Goal: Task Accomplishment & Management: Complete application form

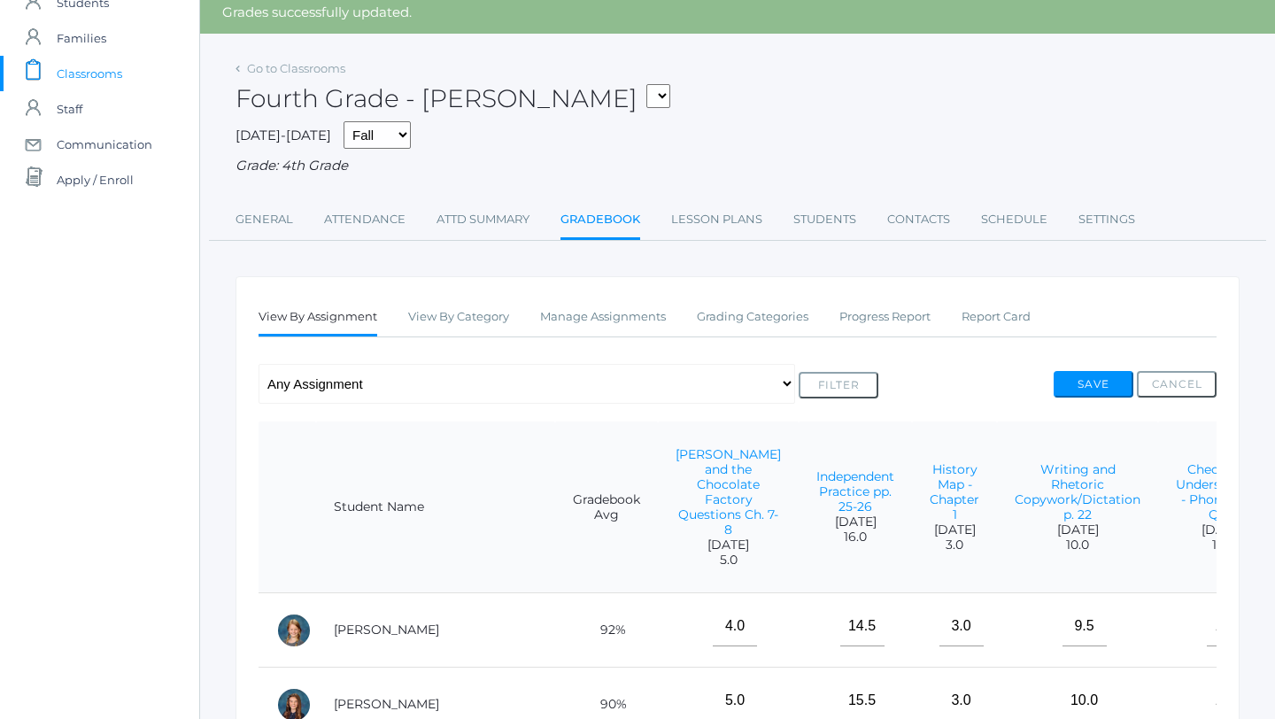
scroll to position [82, 0]
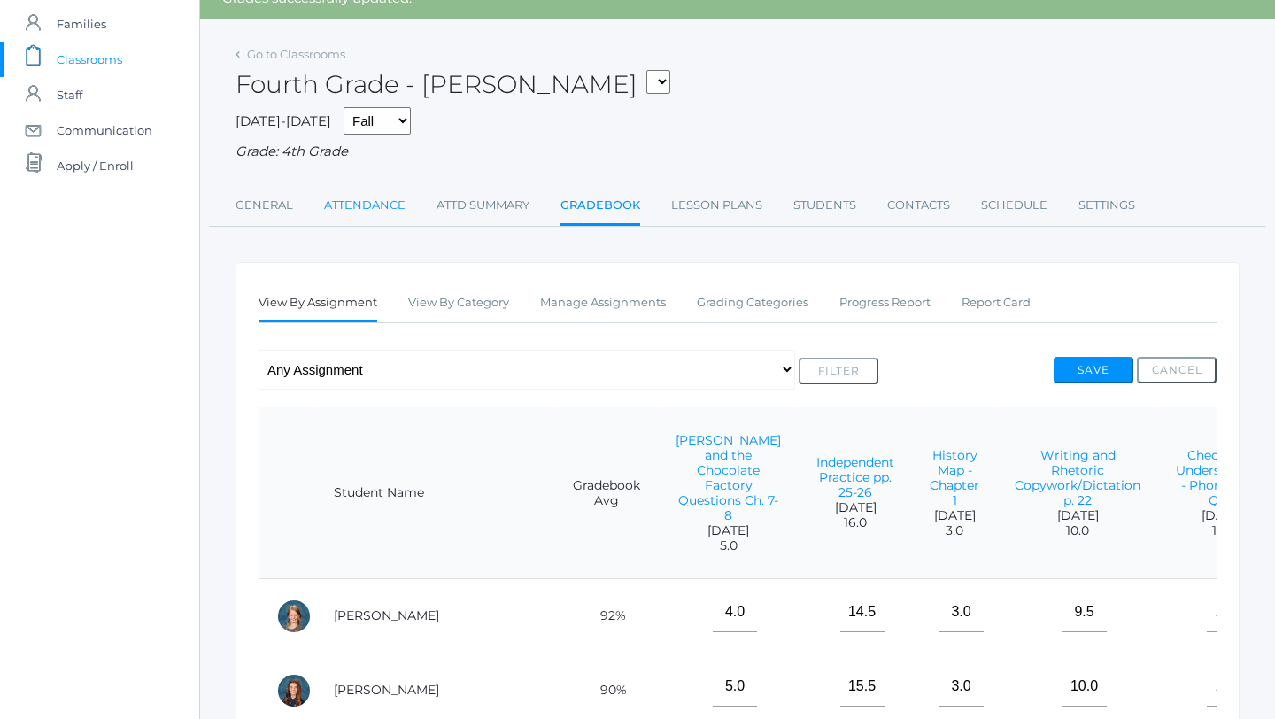
click at [360, 211] on link "Attendance" at bounding box center [364, 205] width 81 height 35
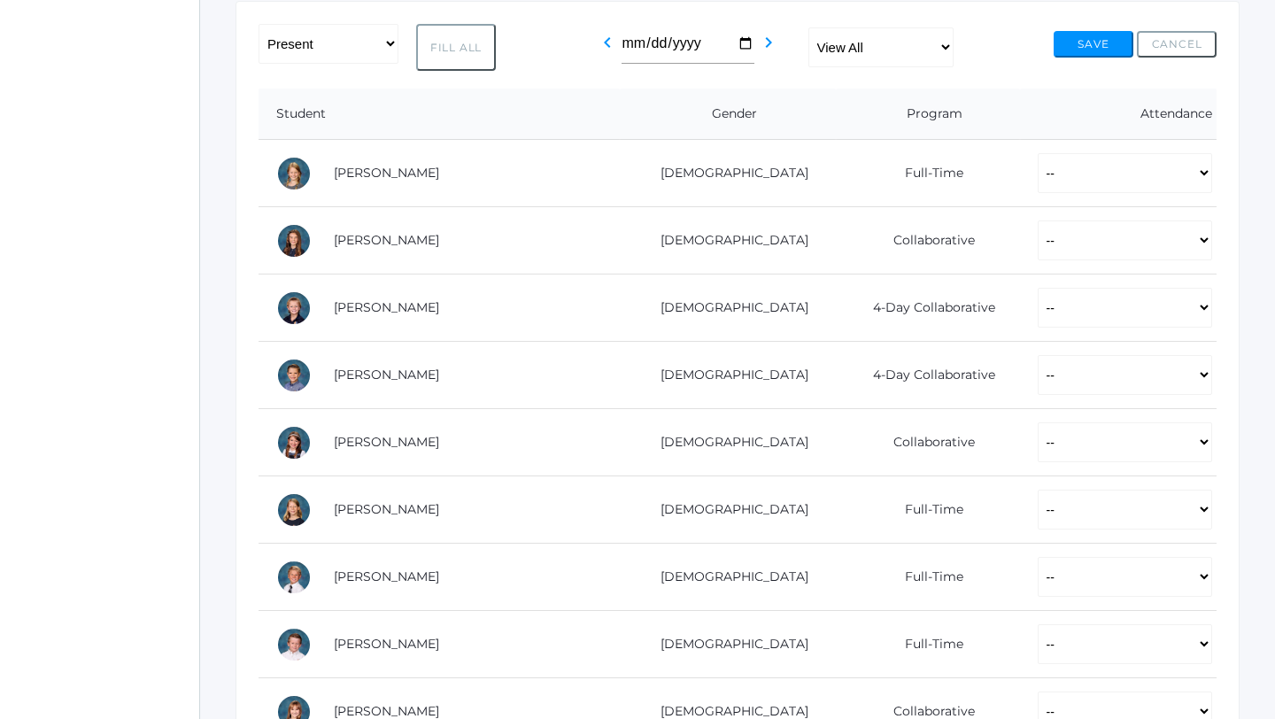
scroll to position [304, 0]
click at [446, 39] on button "Fill All" at bounding box center [456, 45] width 80 height 47
select select "P"
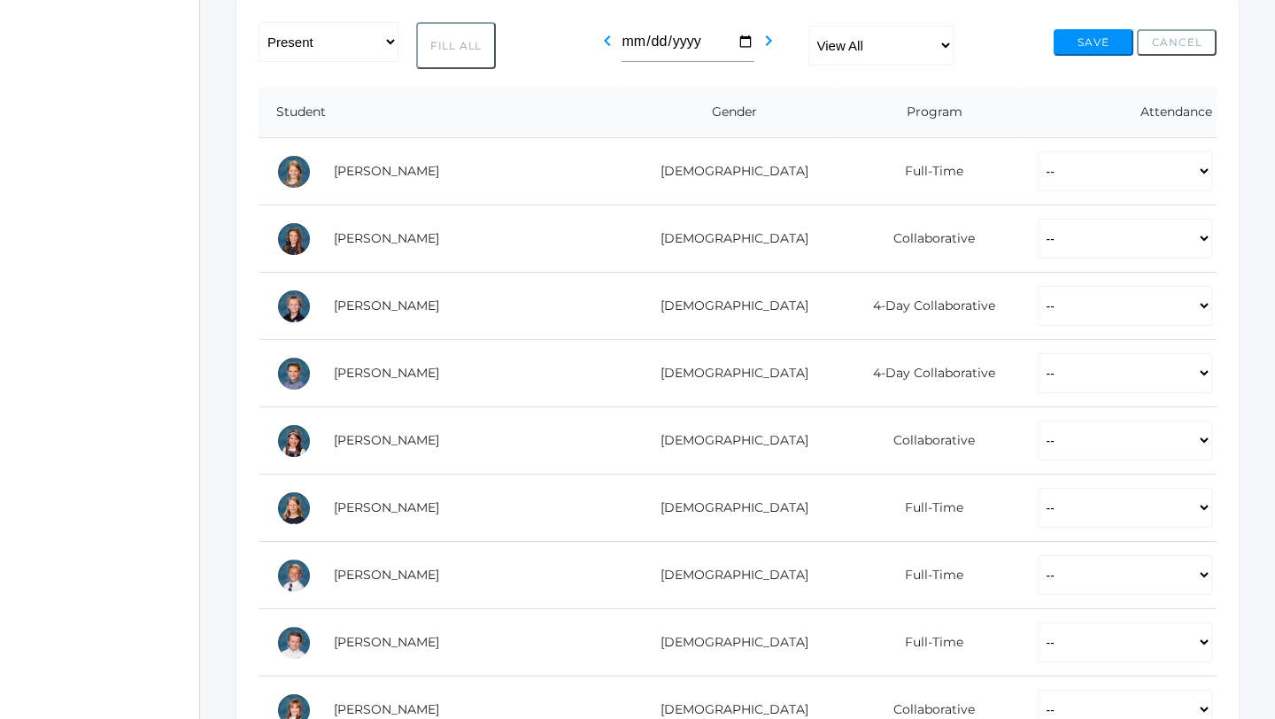
select select "P"
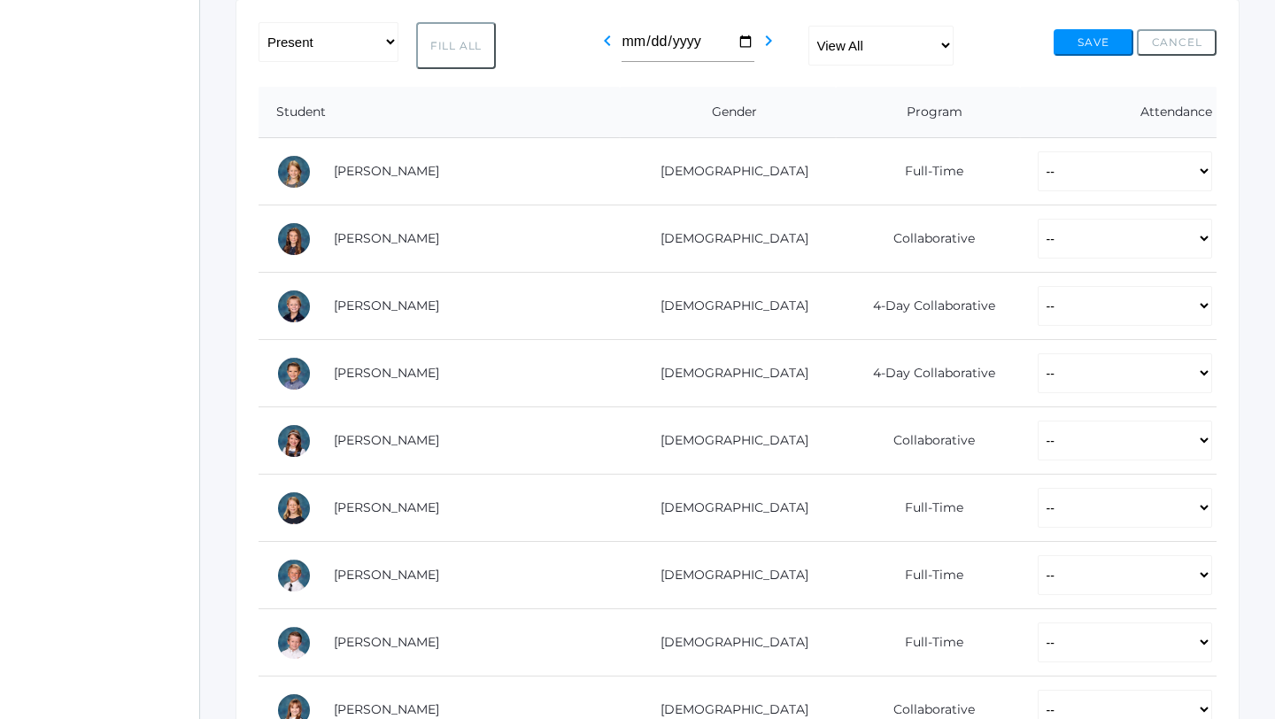
select select "P"
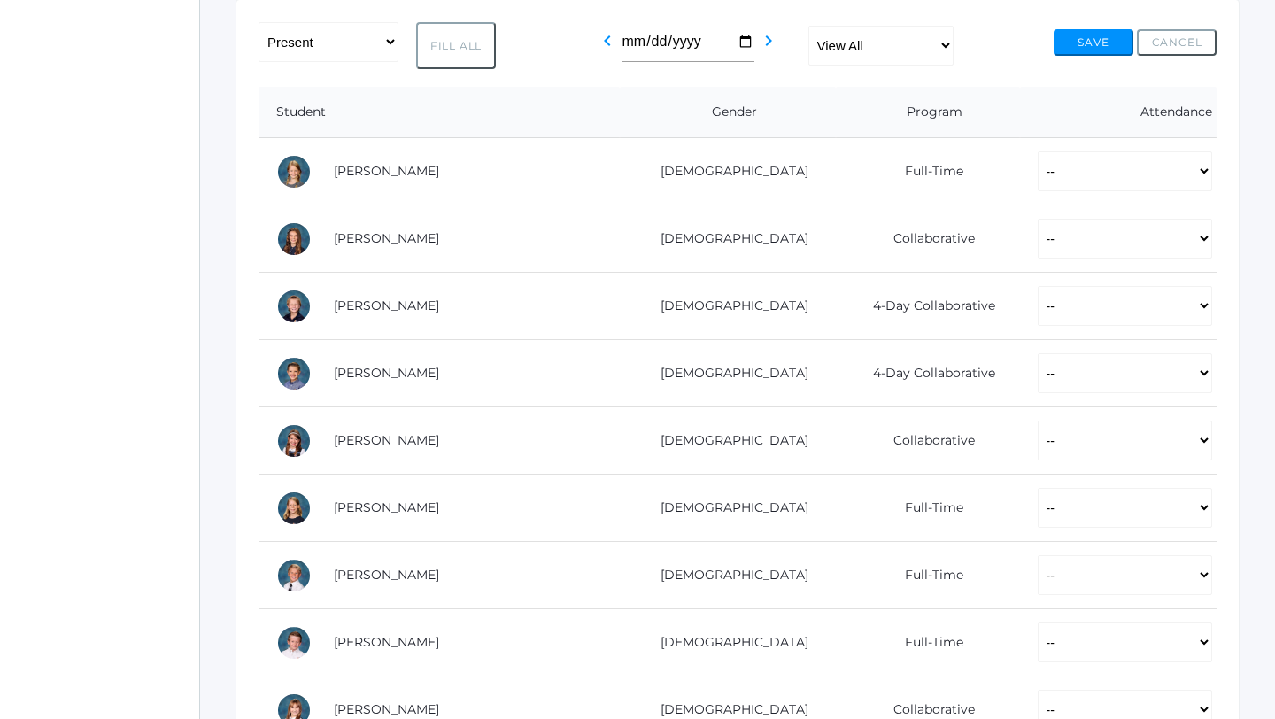
select select "P"
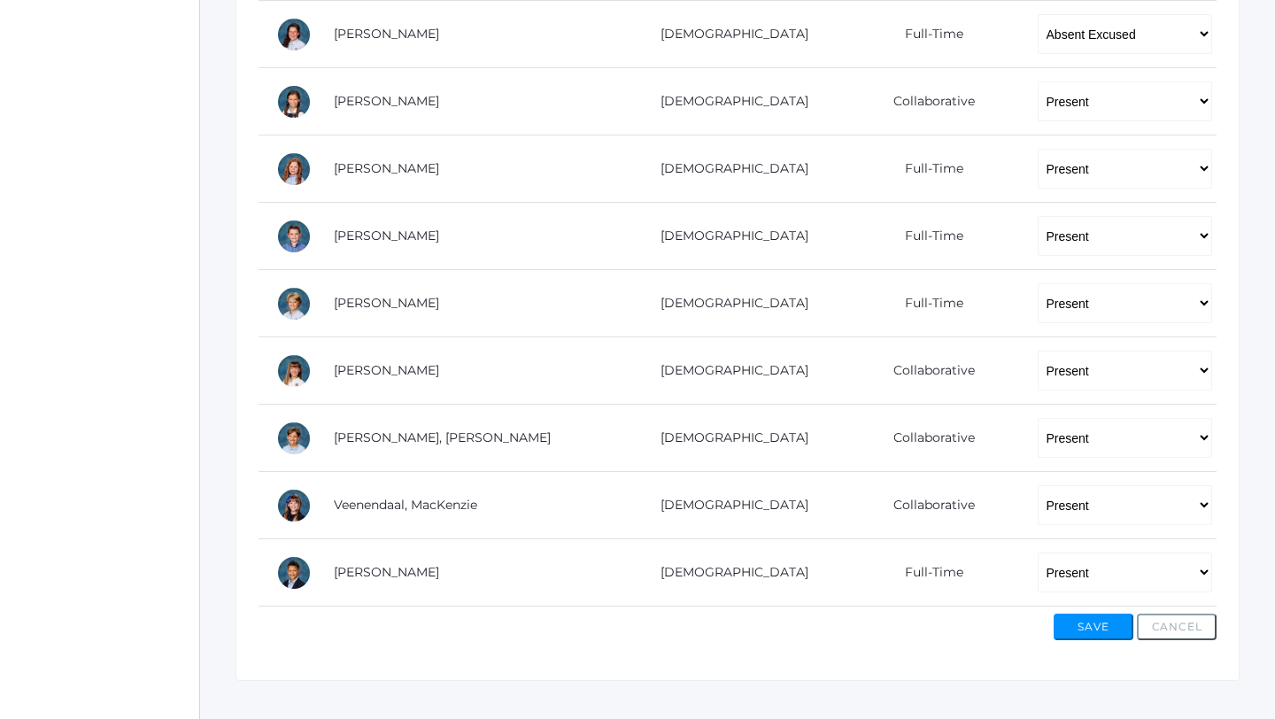
scroll to position [1072, 0]
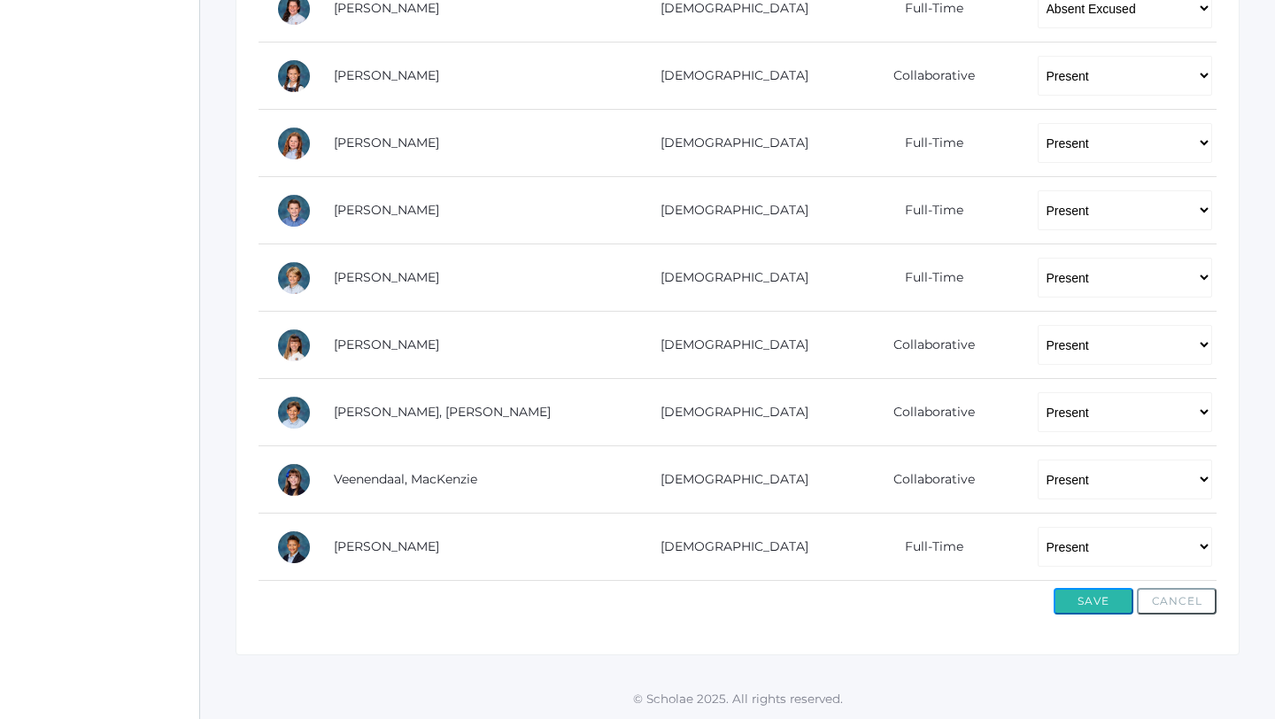
click at [1083, 603] on button "Save" at bounding box center [1093, 601] width 80 height 27
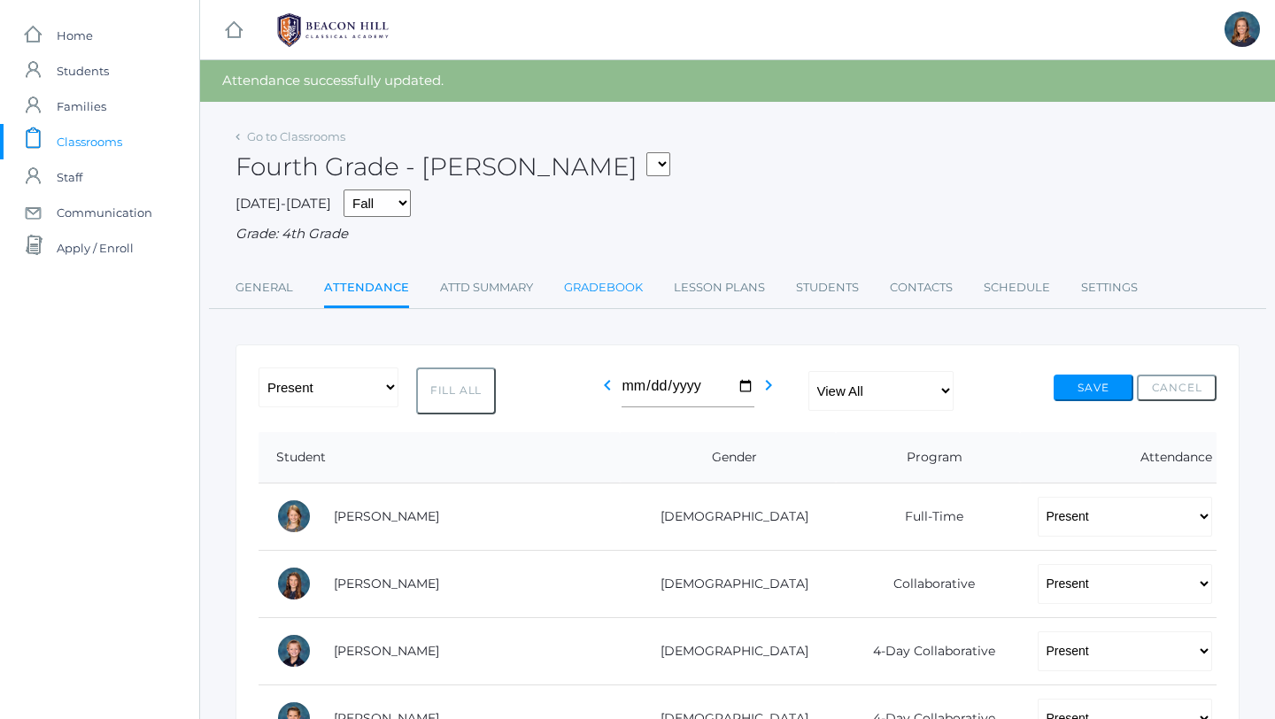
click at [600, 278] on link "Gradebook" at bounding box center [603, 287] width 79 height 35
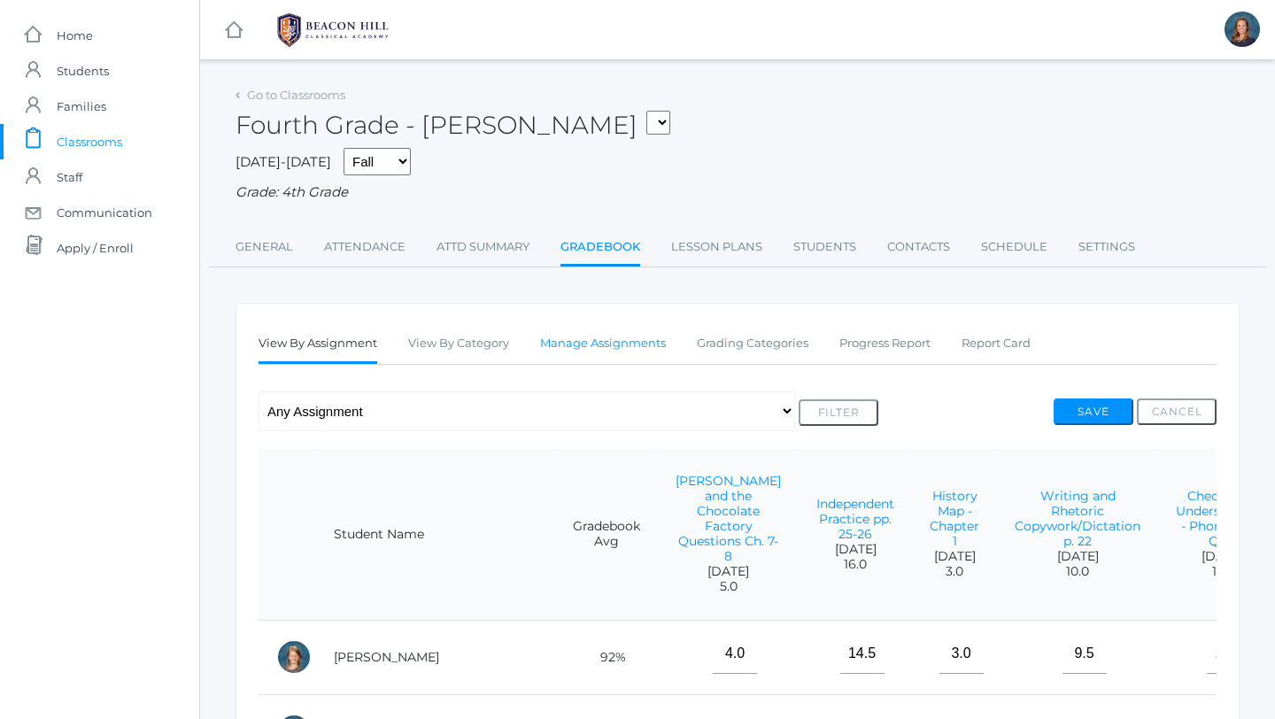
click at [618, 343] on link "Manage Assignments" at bounding box center [603, 343] width 126 height 35
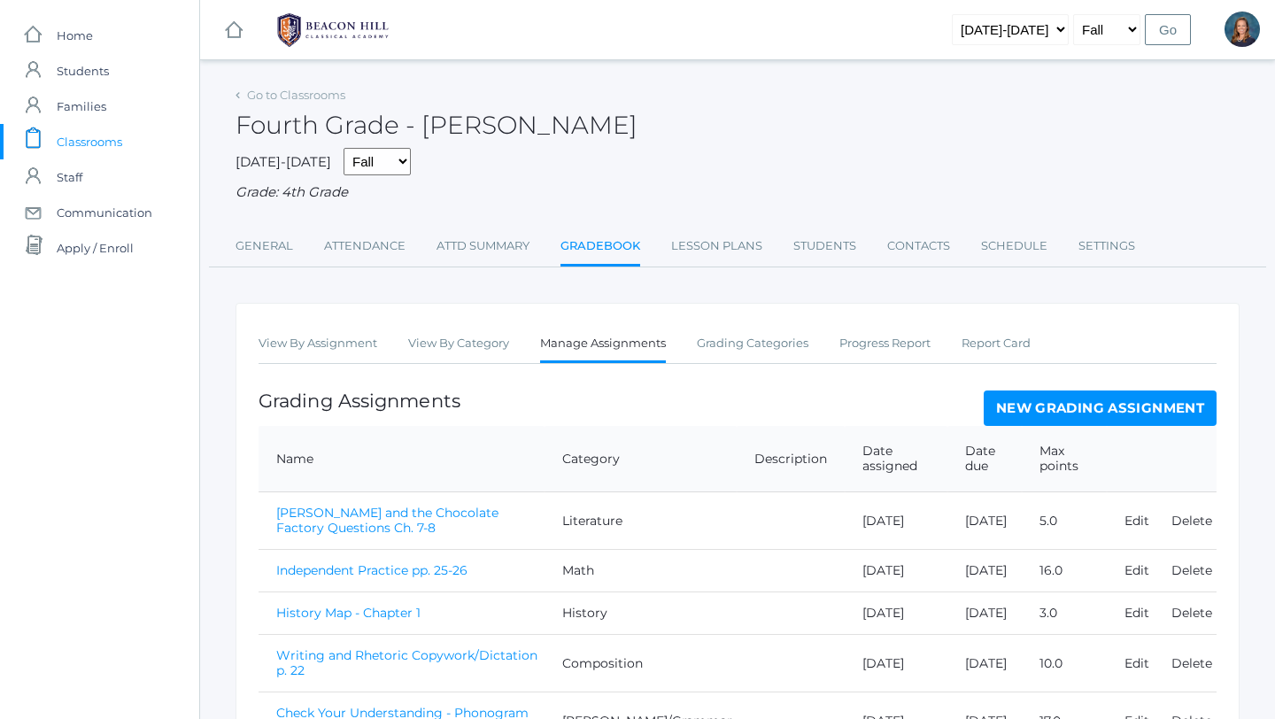
click at [1046, 408] on link "New Grading Assignment" at bounding box center [1099, 407] width 233 height 35
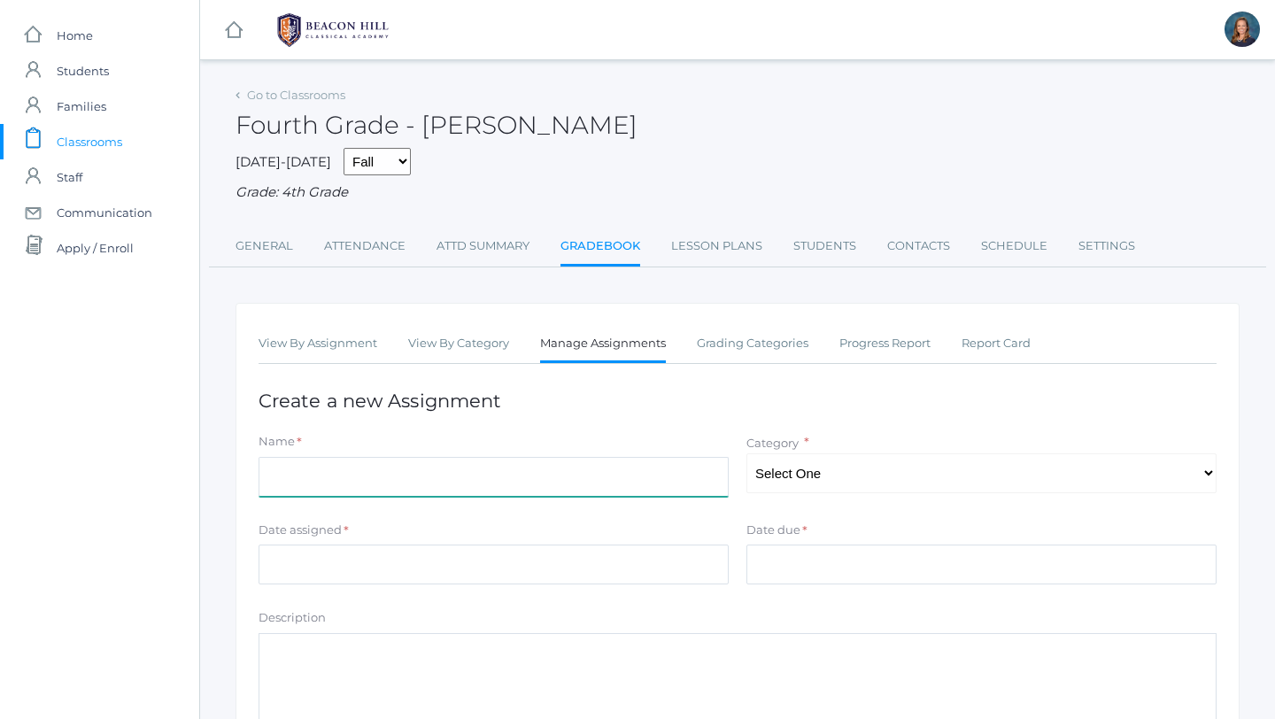
click at [643, 481] on input "Name" at bounding box center [493, 477] width 470 height 40
type input "Latin Quiz 2 (Ch. 3-4)"
select select "1130"
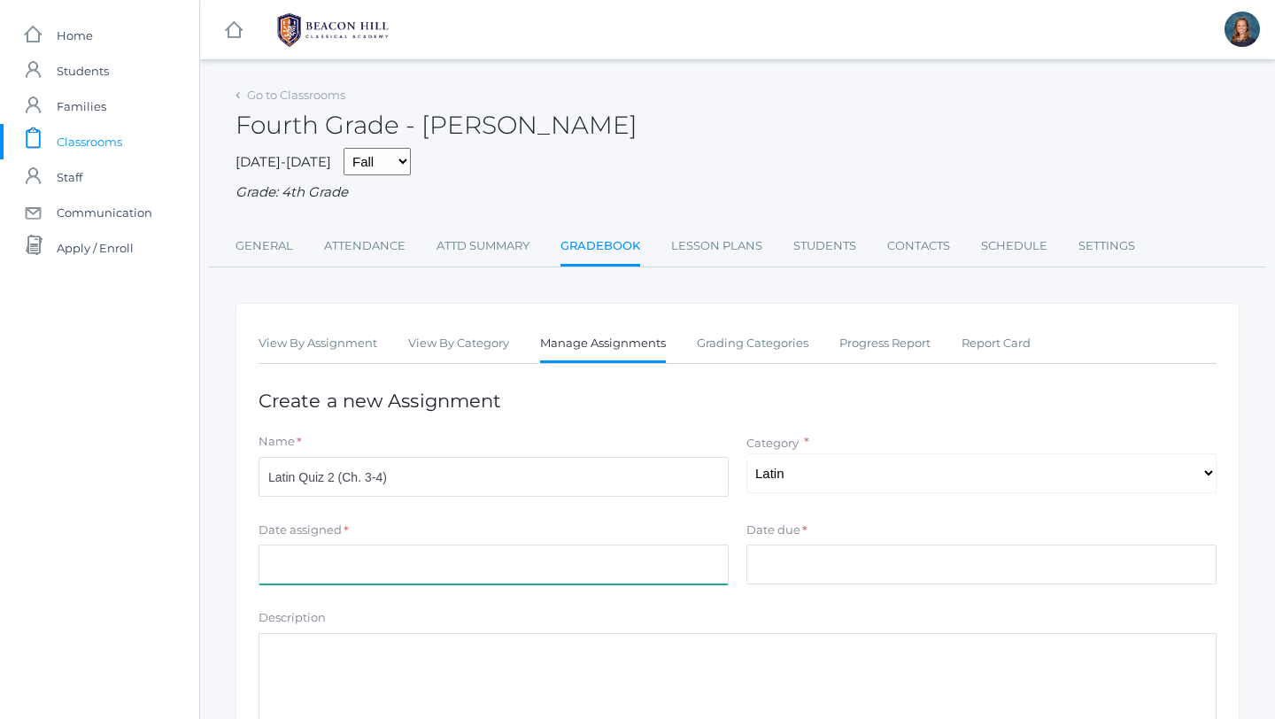
click at [553, 574] on input "Date assigned" at bounding box center [493, 564] width 470 height 40
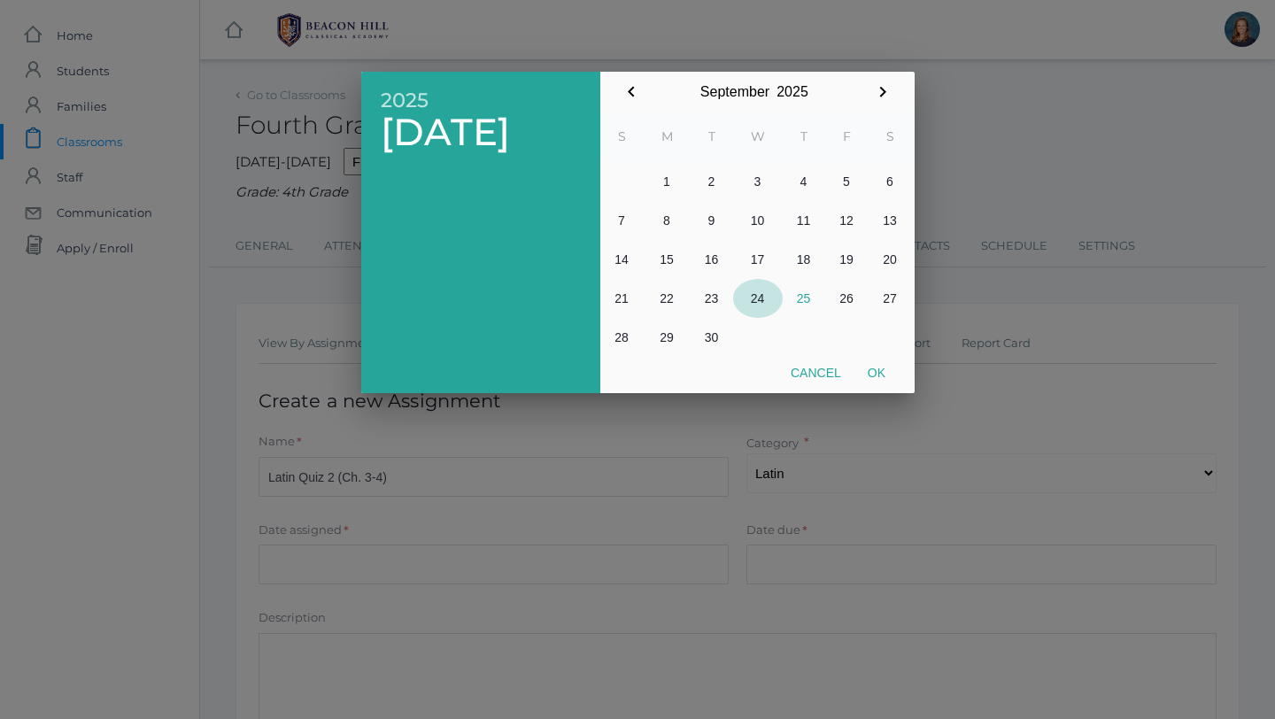
click at [761, 302] on button "24" at bounding box center [758, 298] width 50 height 39
click at [885, 381] on button "Ok" at bounding box center [876, 373] width 44 height 32
type input "[DATE]"
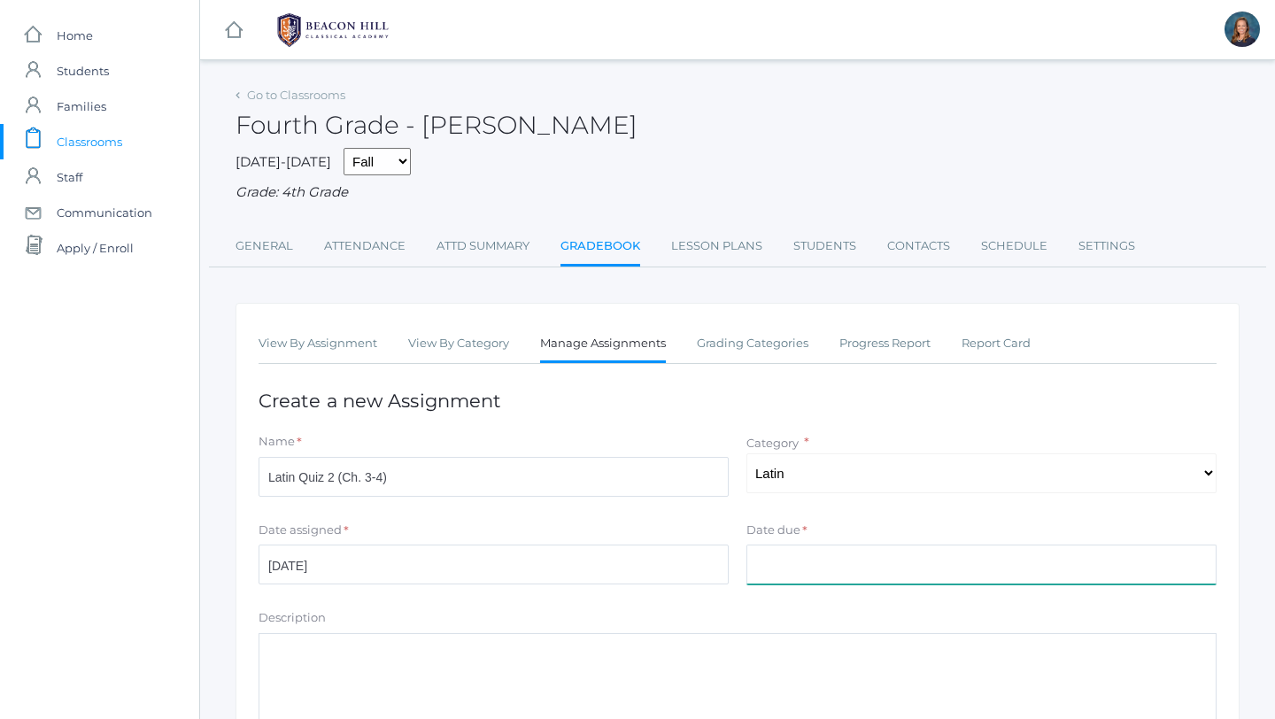
click at [799, 572] on input "Date due" at bounding box center [981, 564] width 470 height 40
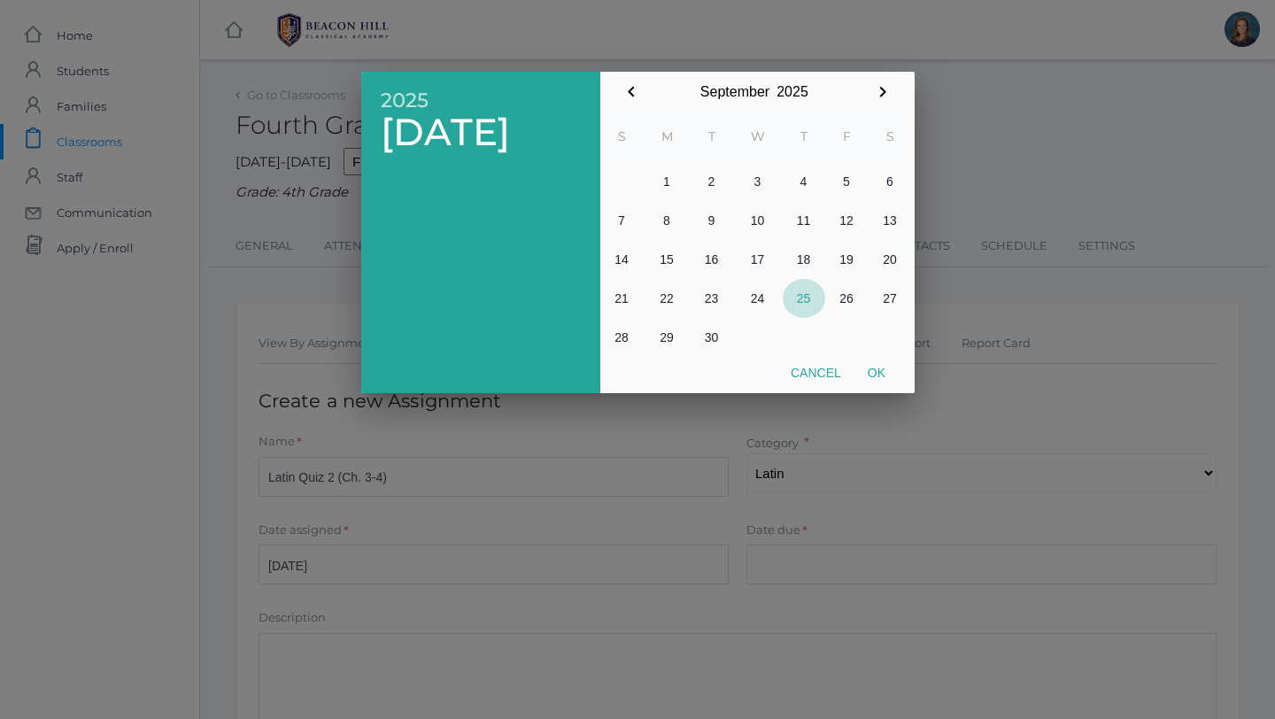
click at [807, 285] on button "25" at bounding box center [803, 298] width 42 height 39
click at [876, 374] on button "Ok" at bounding box center [876, 373] width 44 height 32
type input "[DATE]"
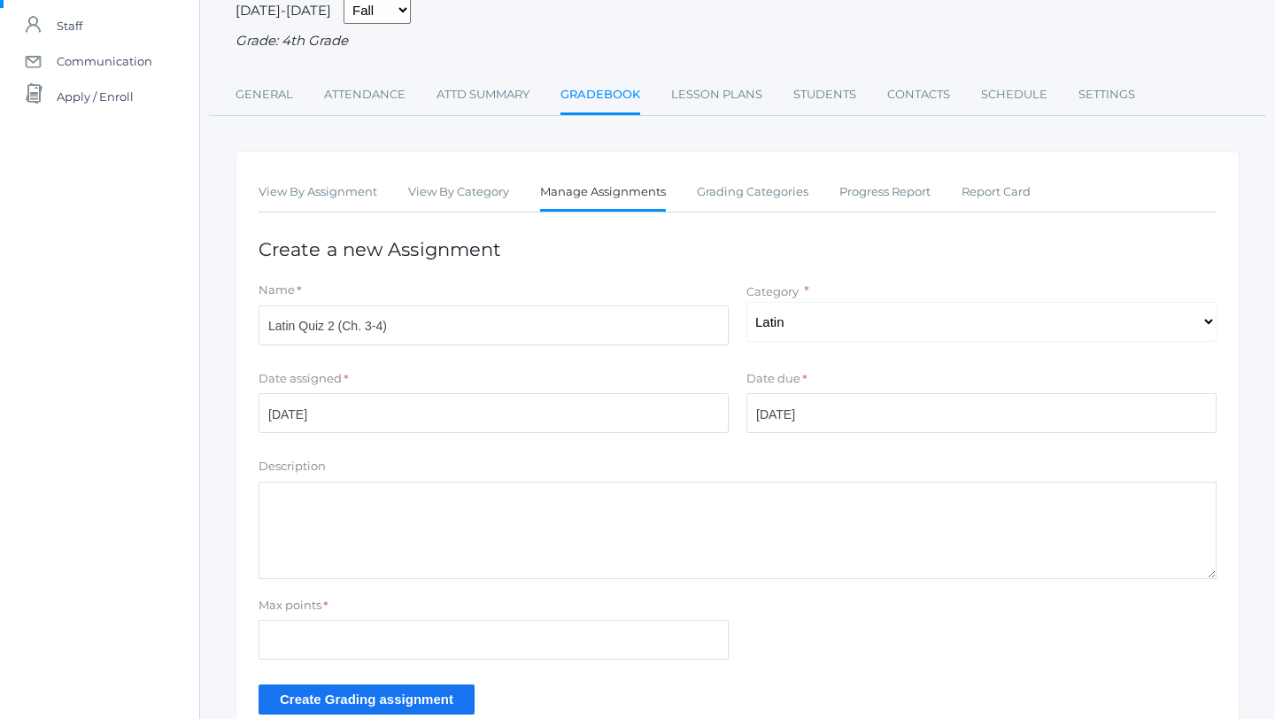
scroll to position [163, 0]
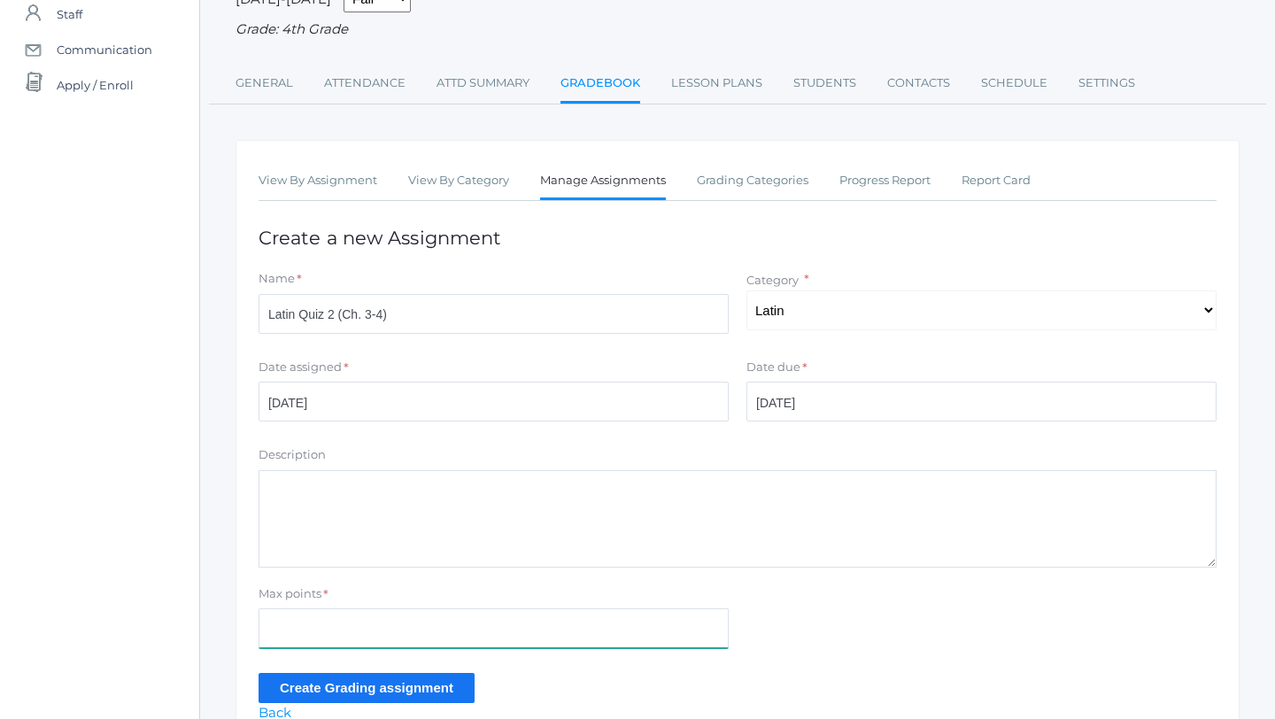
click at [458, 629] on input "Max points" at bounding box center [493, 628] width 470 height 40
type input "15"
click at [399, 691] on input "Create Grading assignment" at bounding box center [366, 687] width 216 height 29
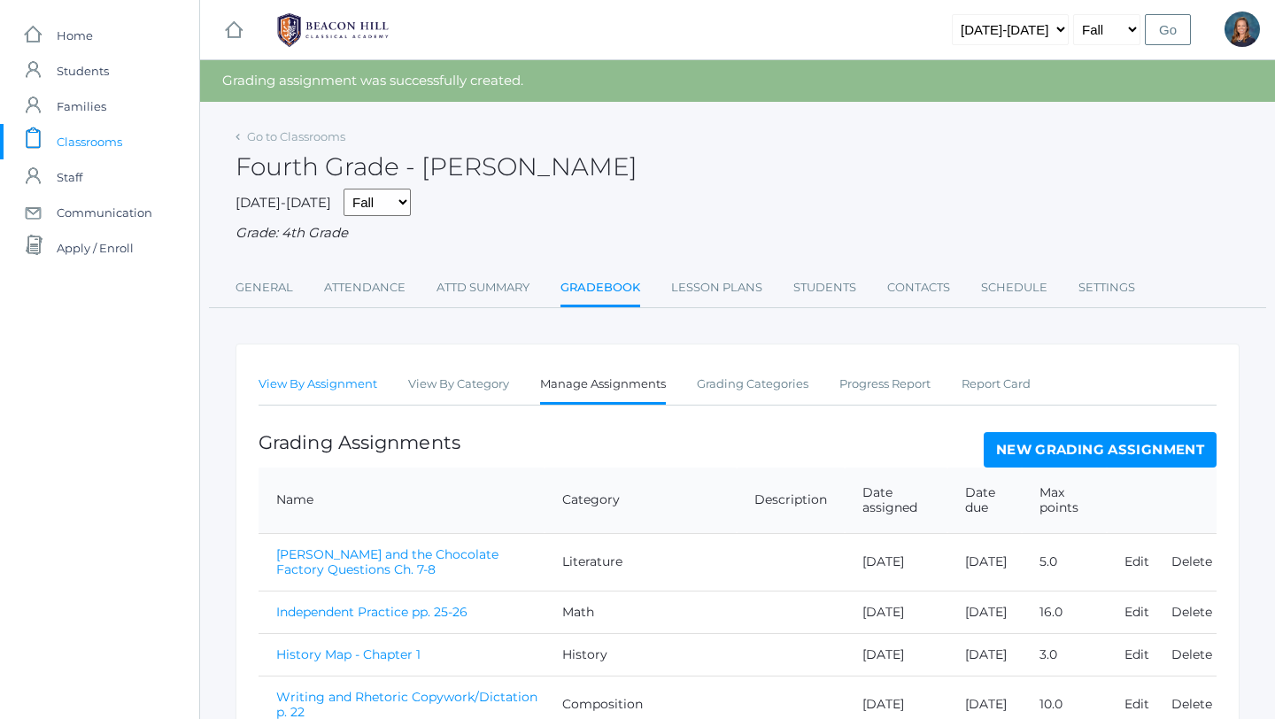
click at [305, 387] on link "View By Assignment" at bounding box center [317, 383] width 119 height 35
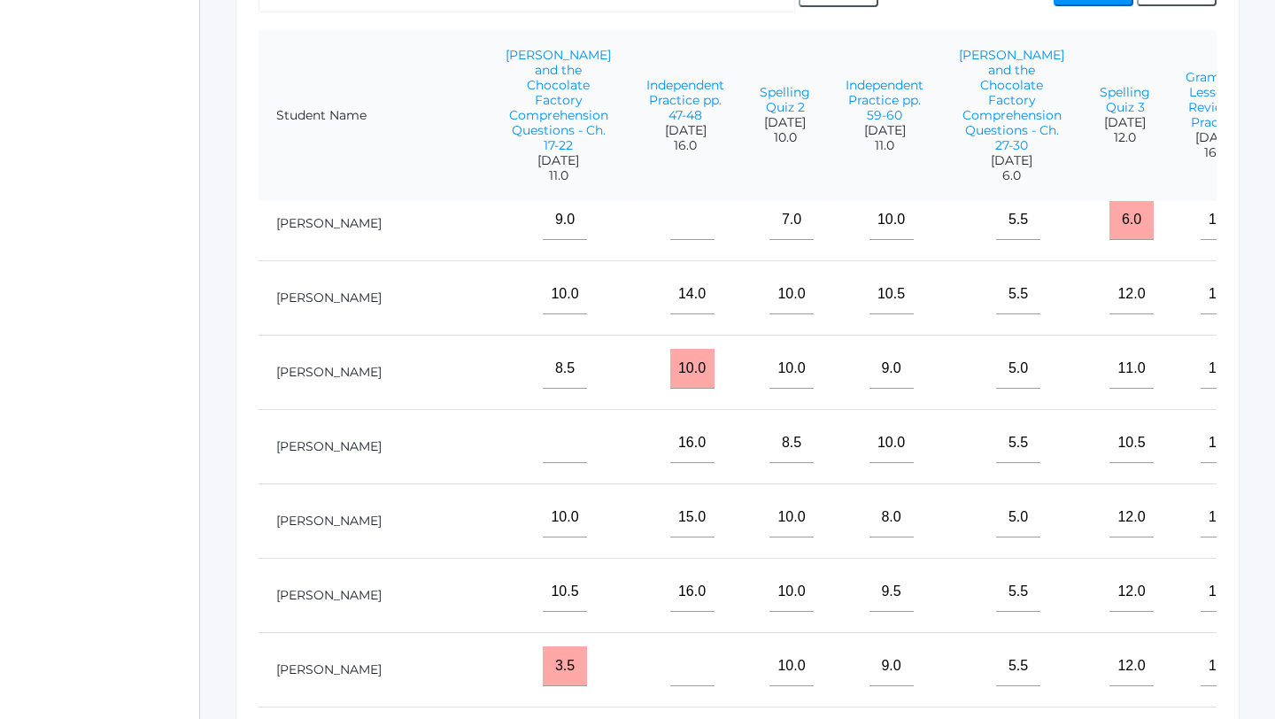
scroll to position [166, 1266]
type input"] "15"
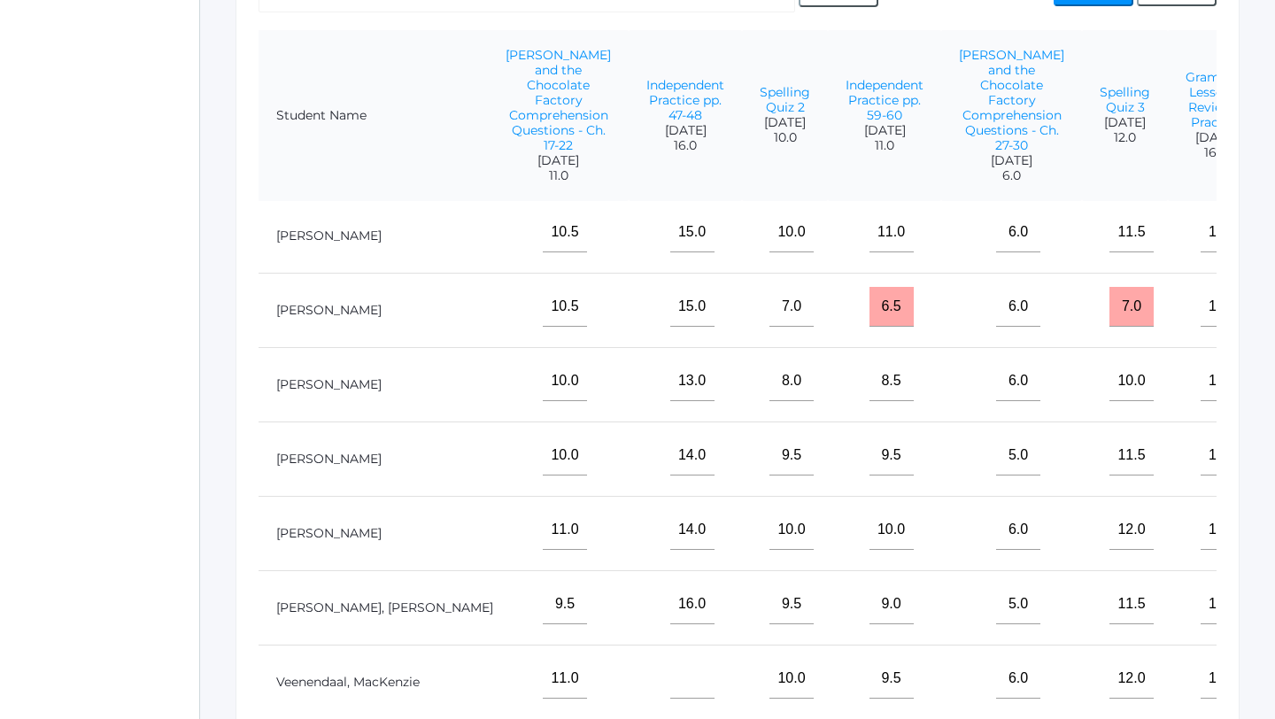
scroll to position [747, 1266]
type input"] "8"
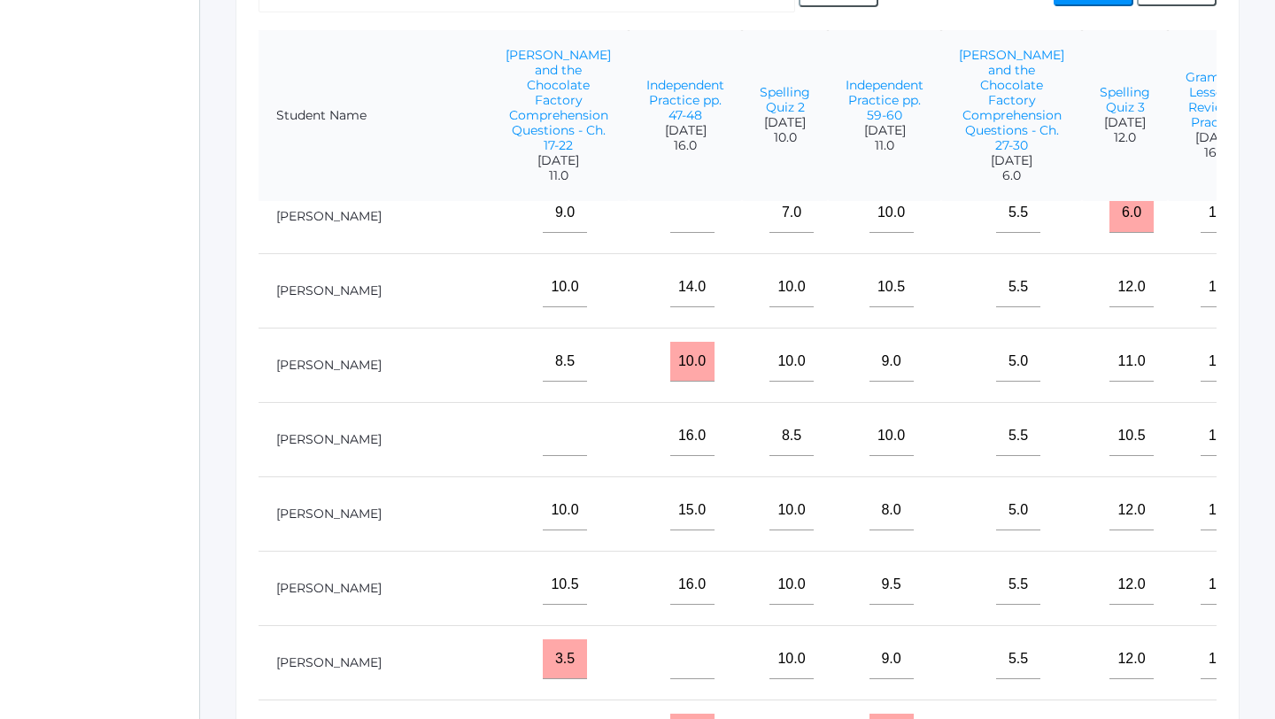
scroll to position [162, 1266]
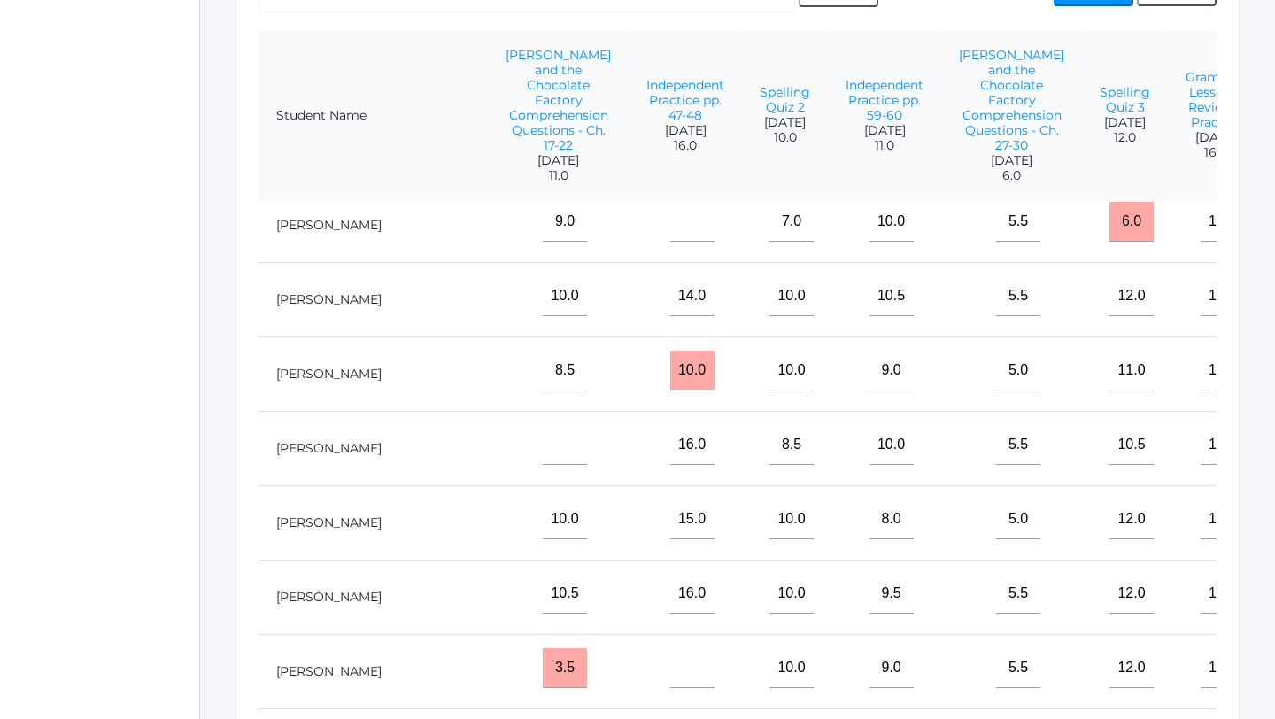
type input"] "11"
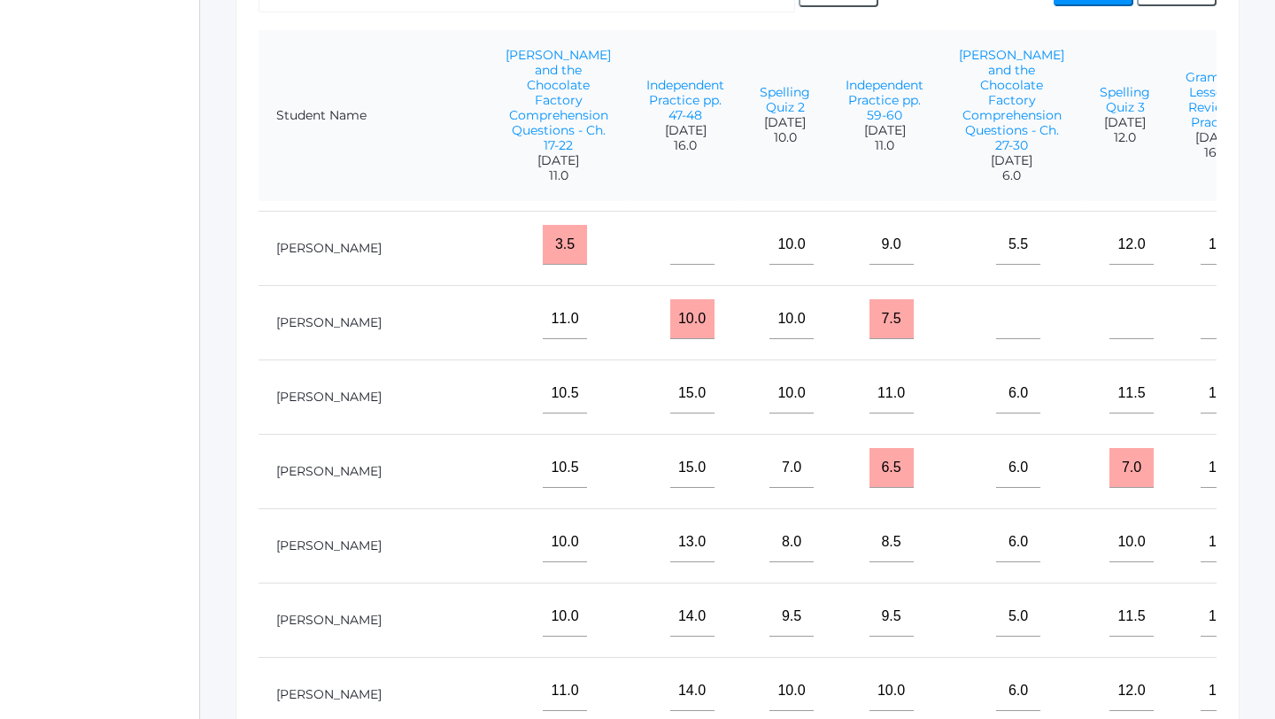
scroll to position [589, 1266]
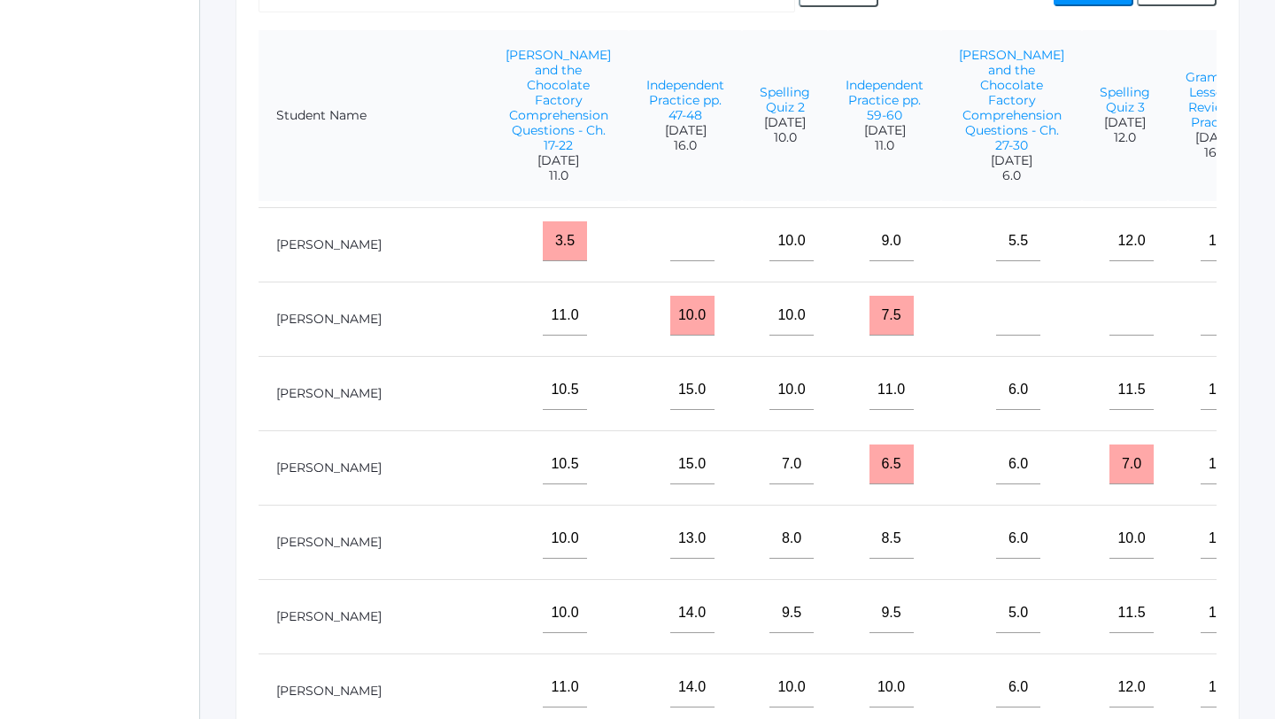
type input"] "16"
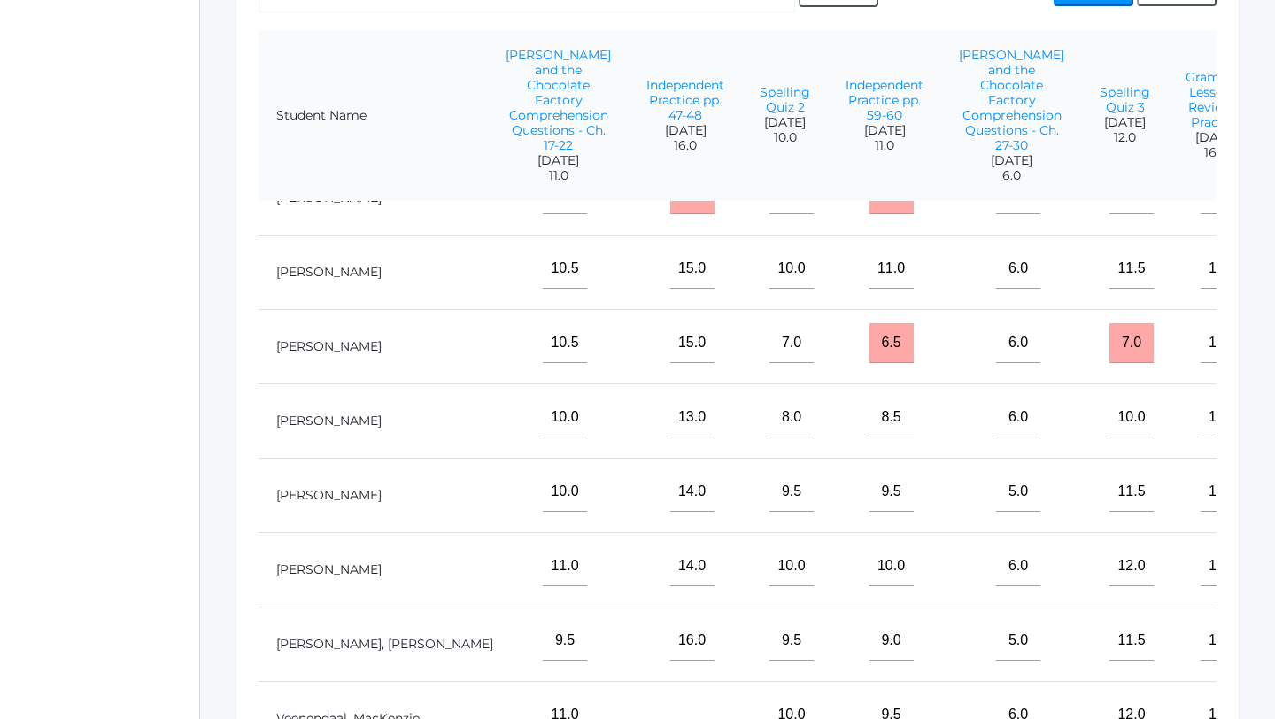
scroll to position [802, 1266]
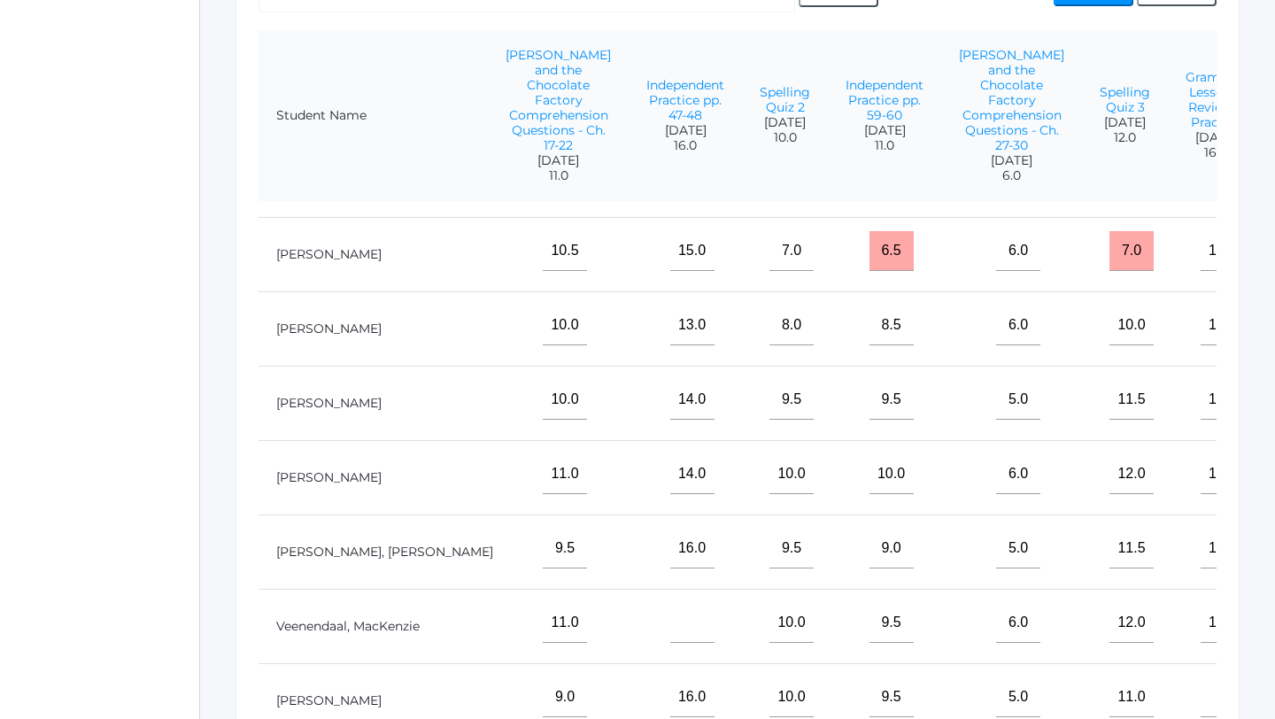
type input"] "15"
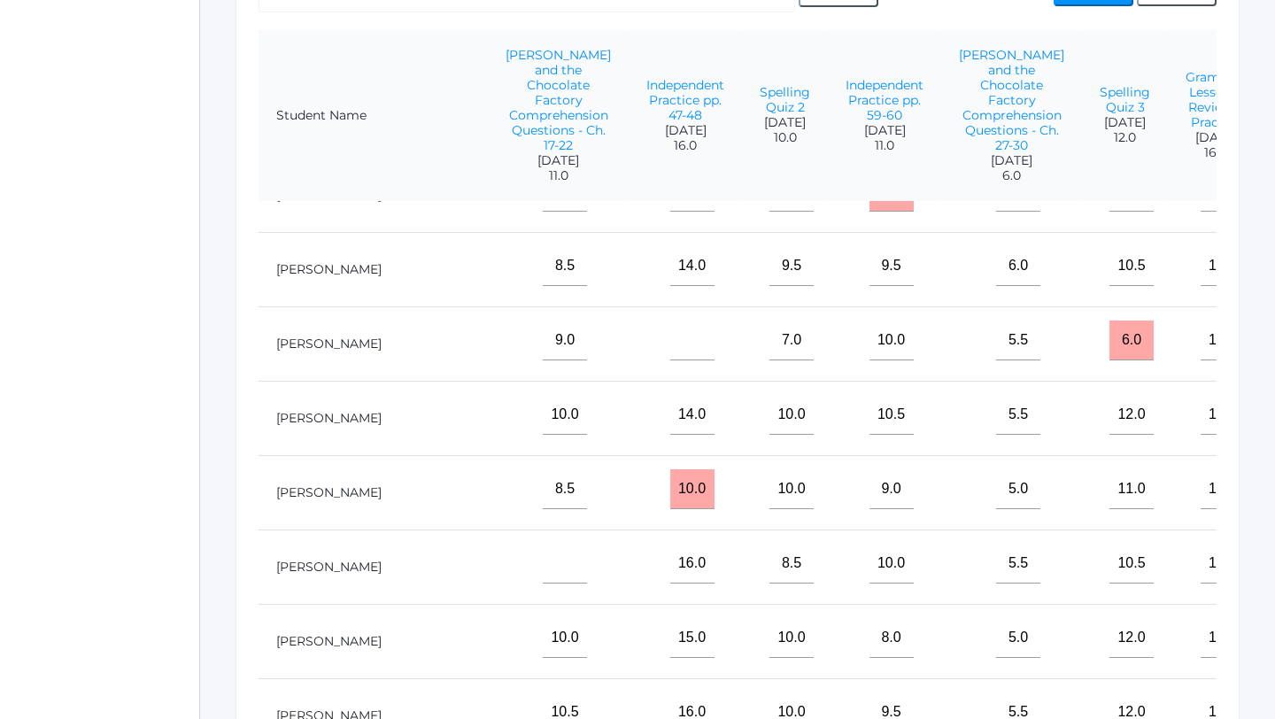
scroll to position [0, 1266]
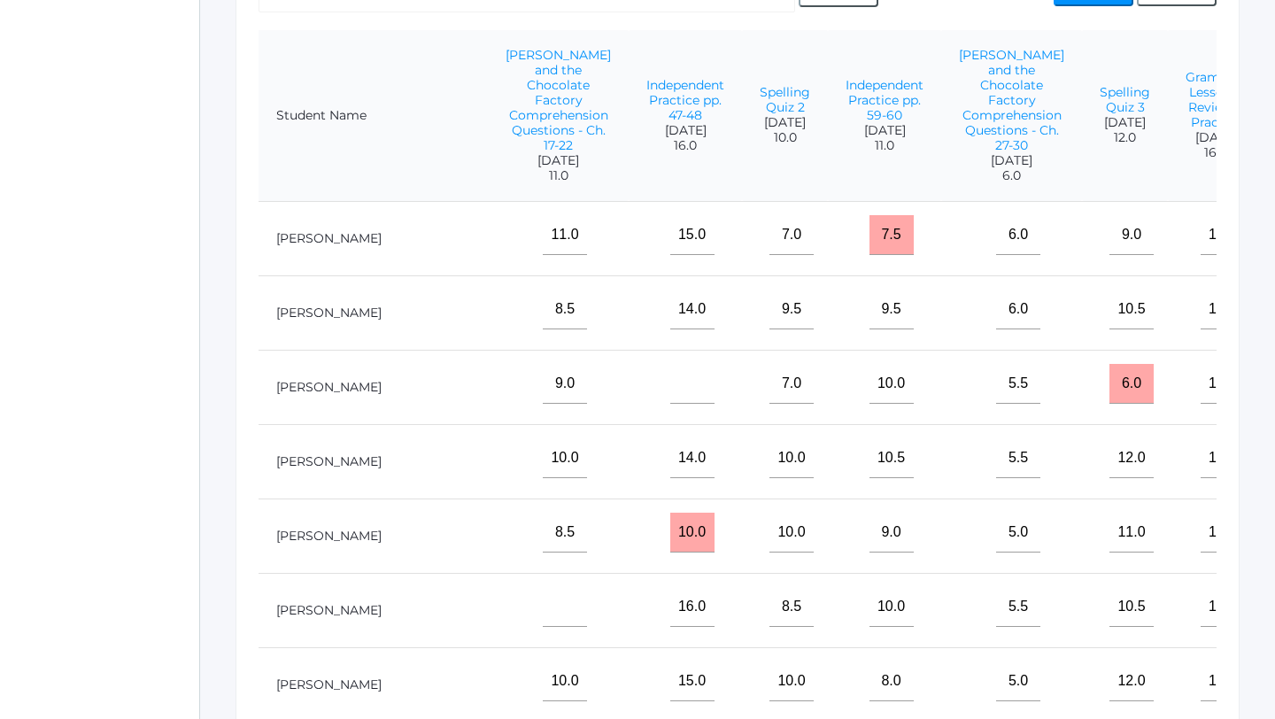
type input"] "15"
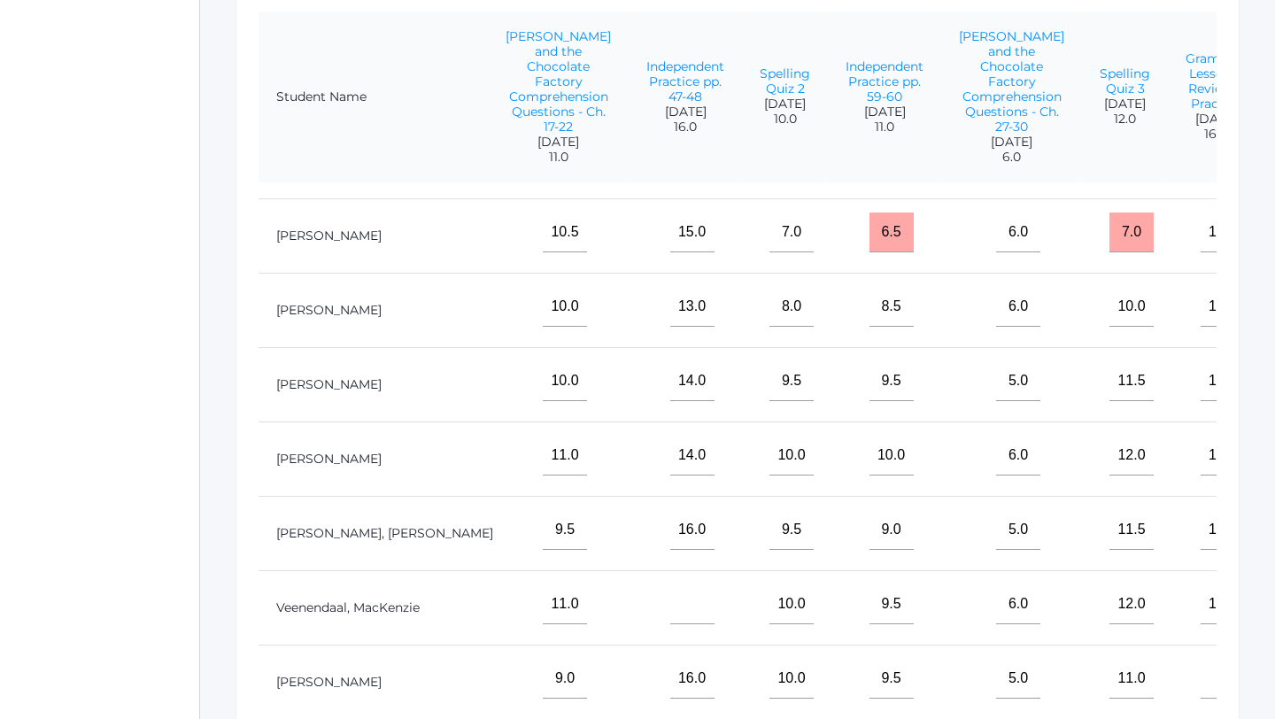
scroll to position [438, 0]
type input"] "7"
type input"] "11"
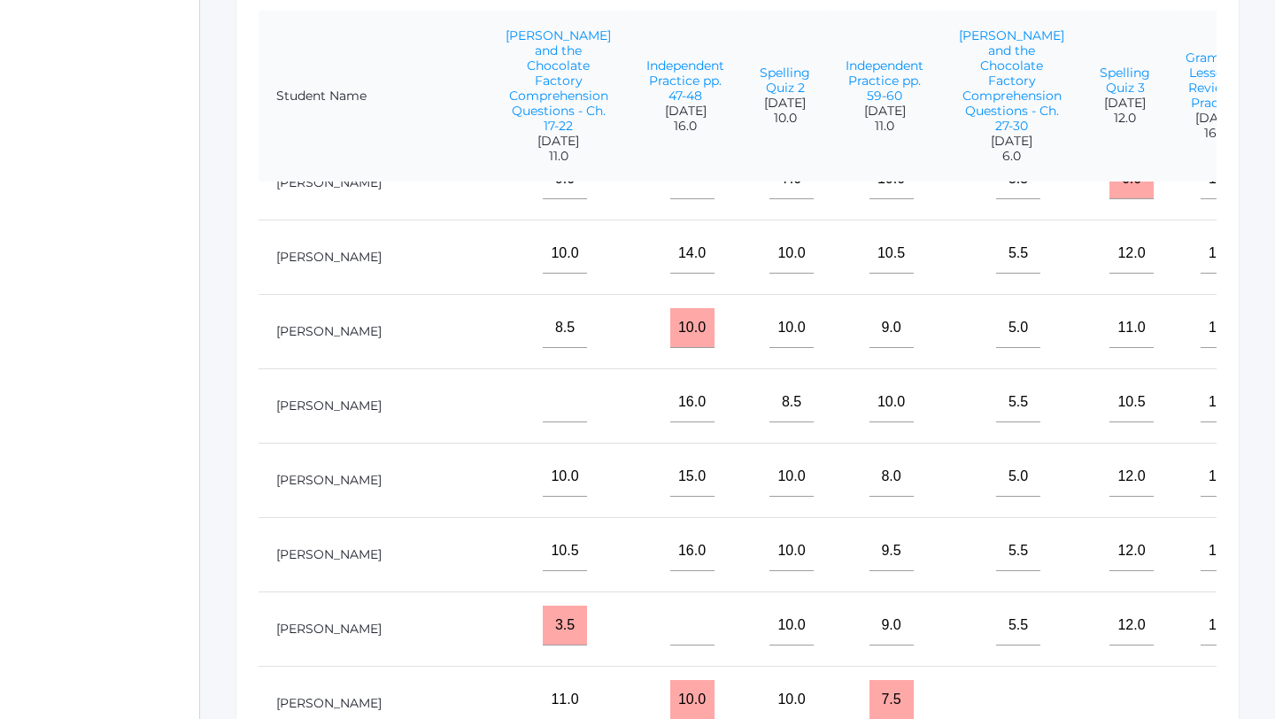
scroll to position [127, 1266]
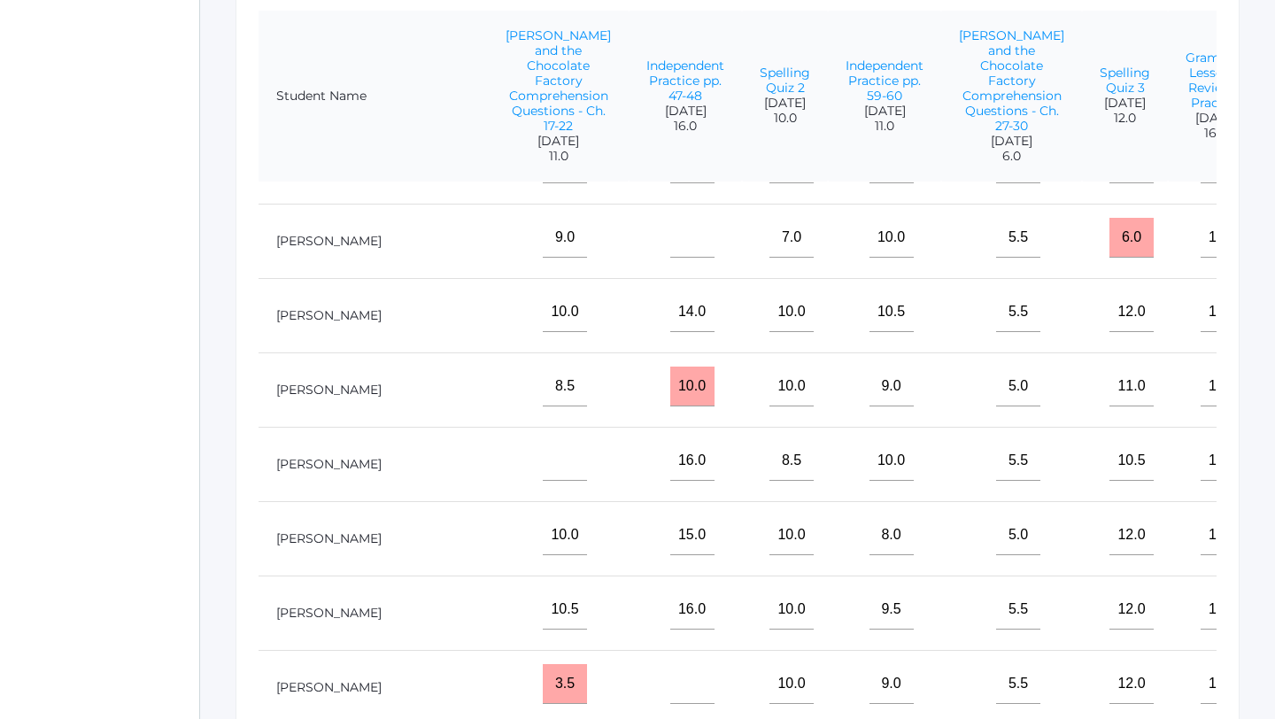
type input"] "12"
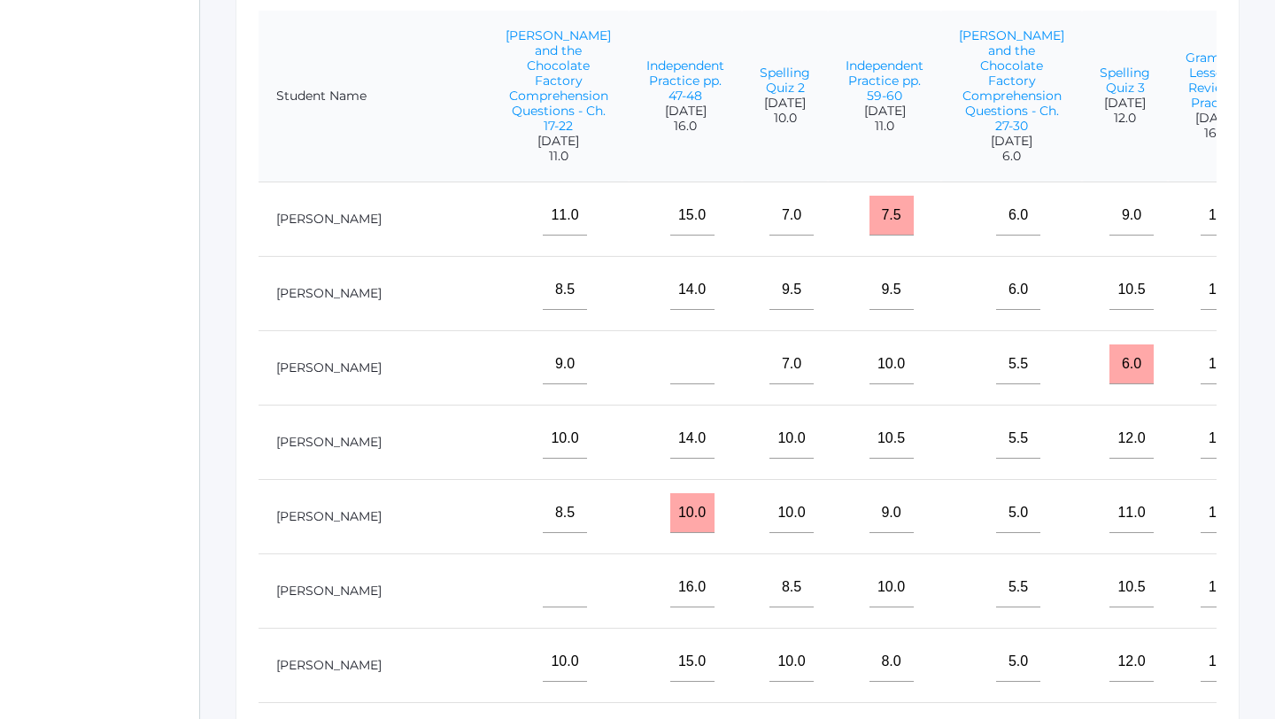
type input"] "13"
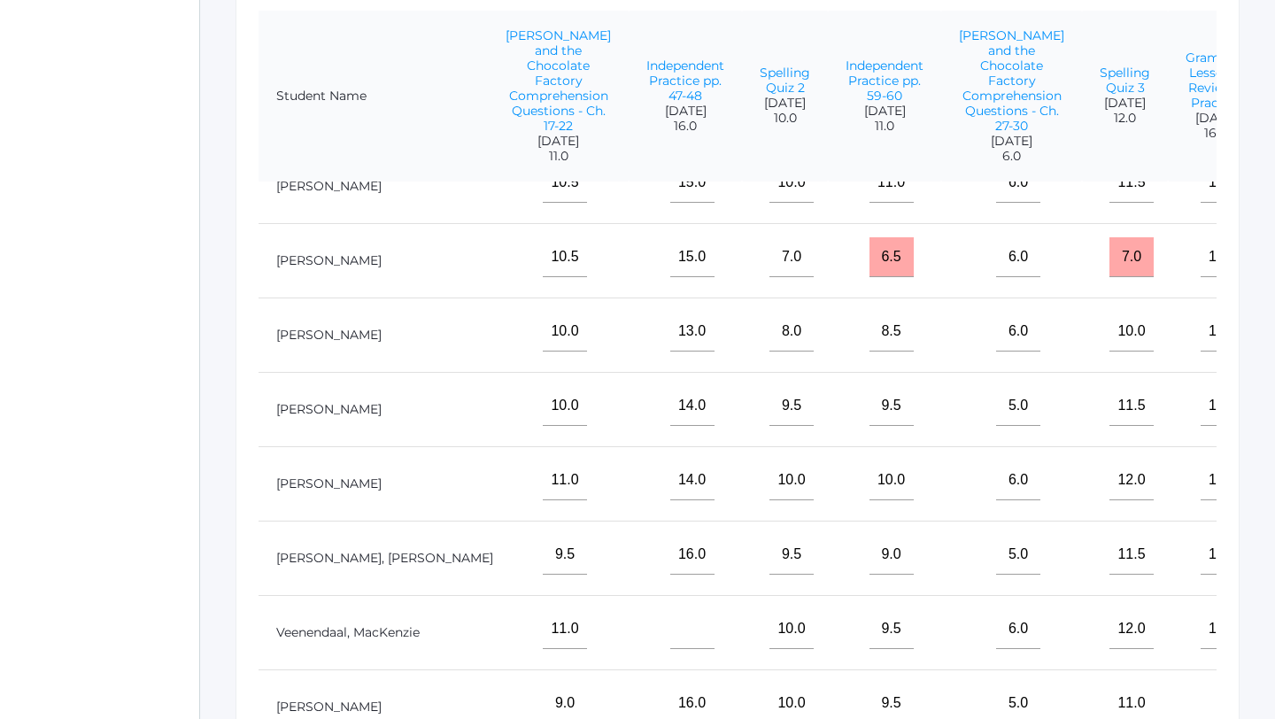
scroll to position [802, 1266]
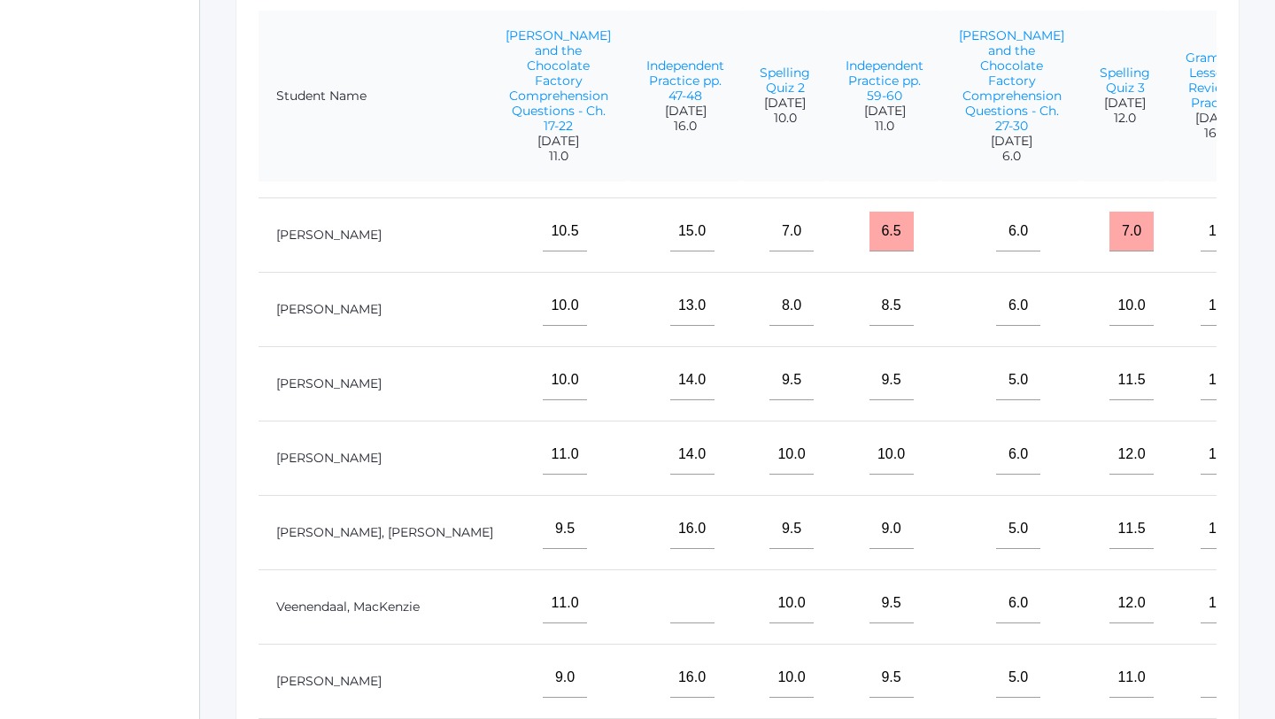
type input"] "13"
type input"] "11"
type input"] "13"
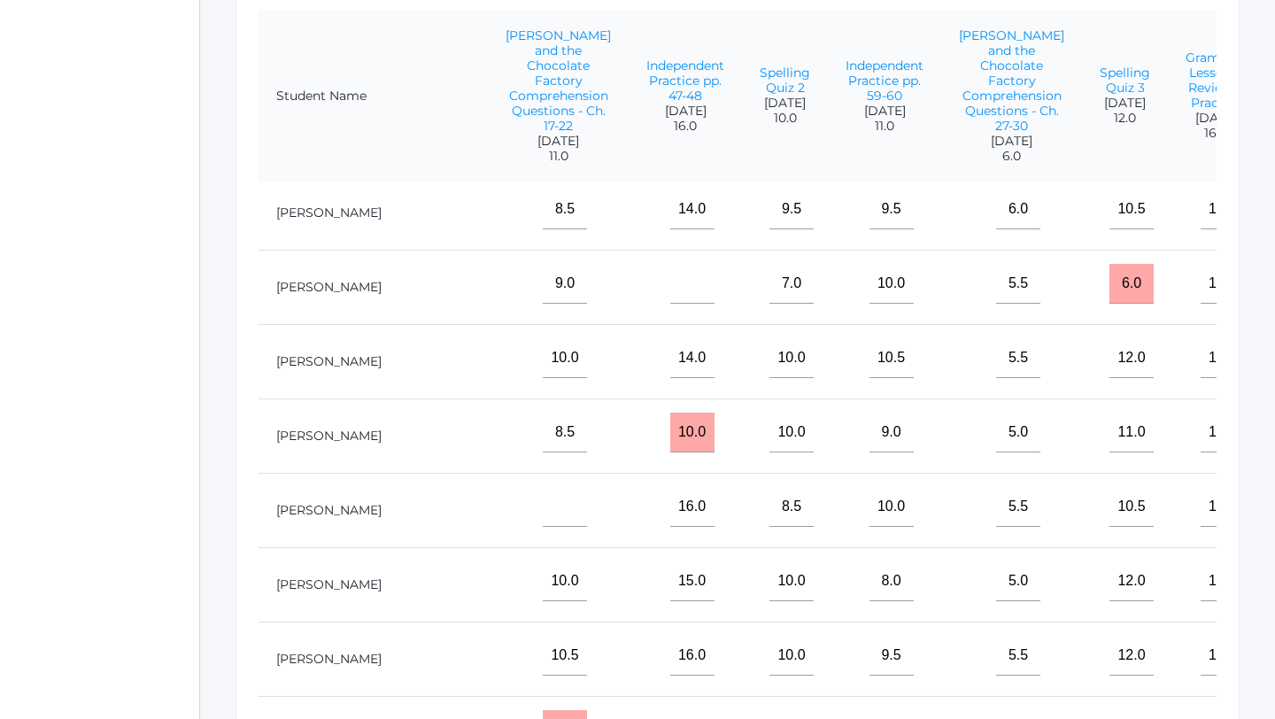
scroll to position [0, 1266]
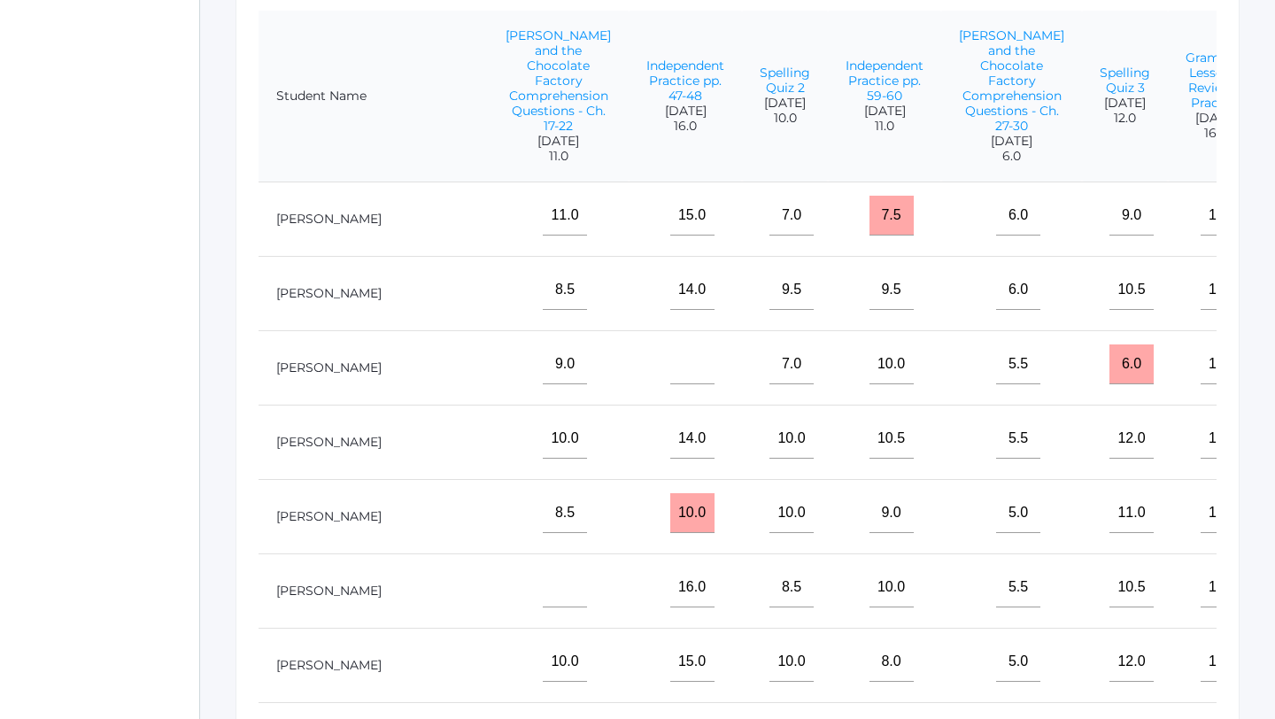
type input"] "11"
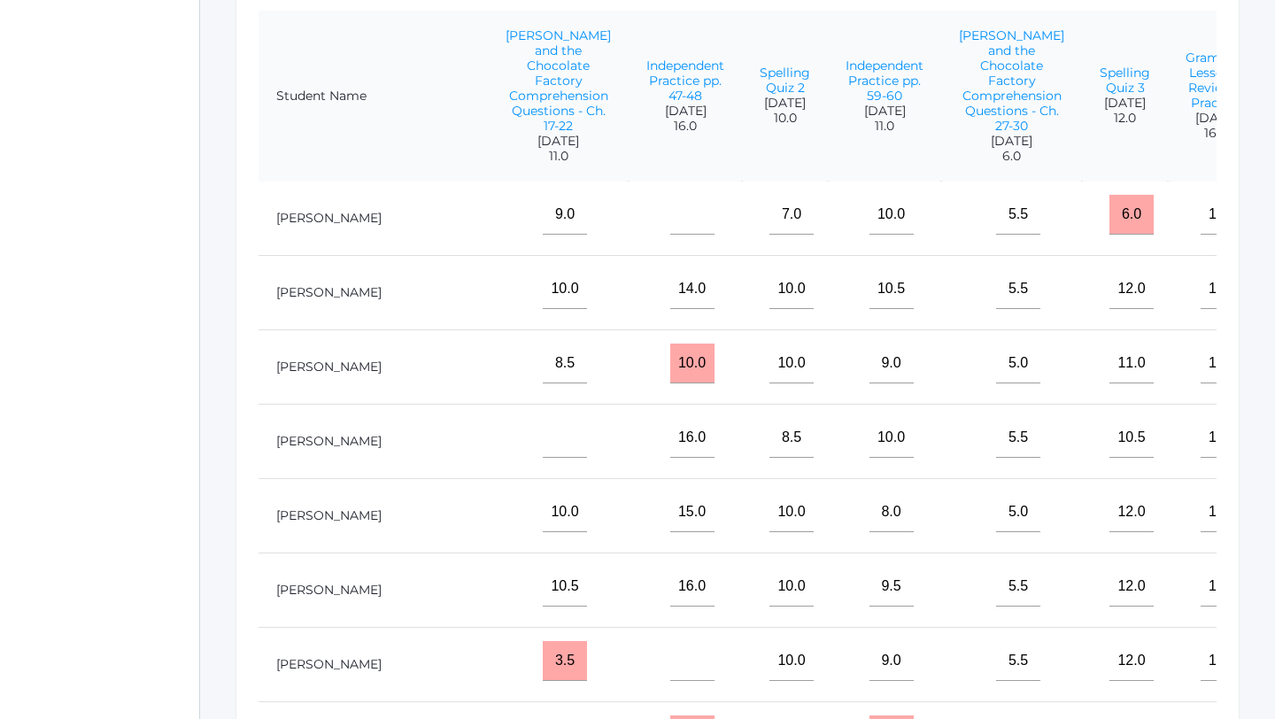
scroll to position [158, 1266]
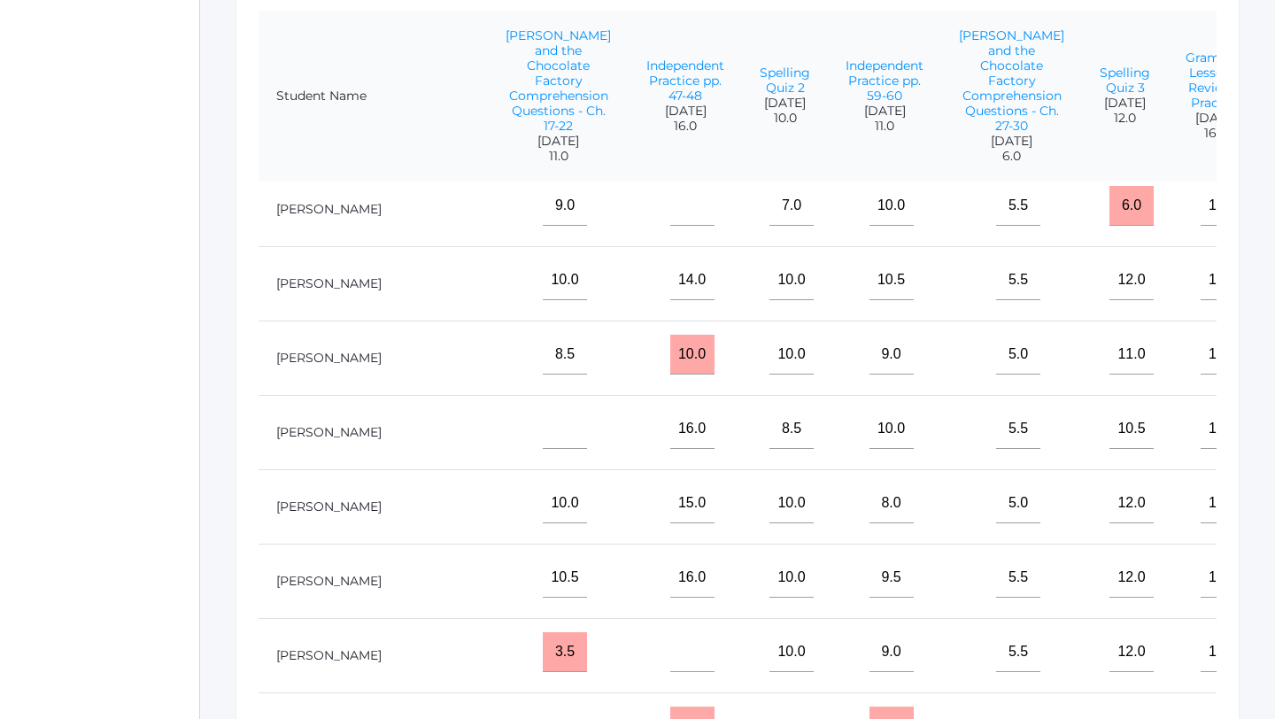
type input"] "13"
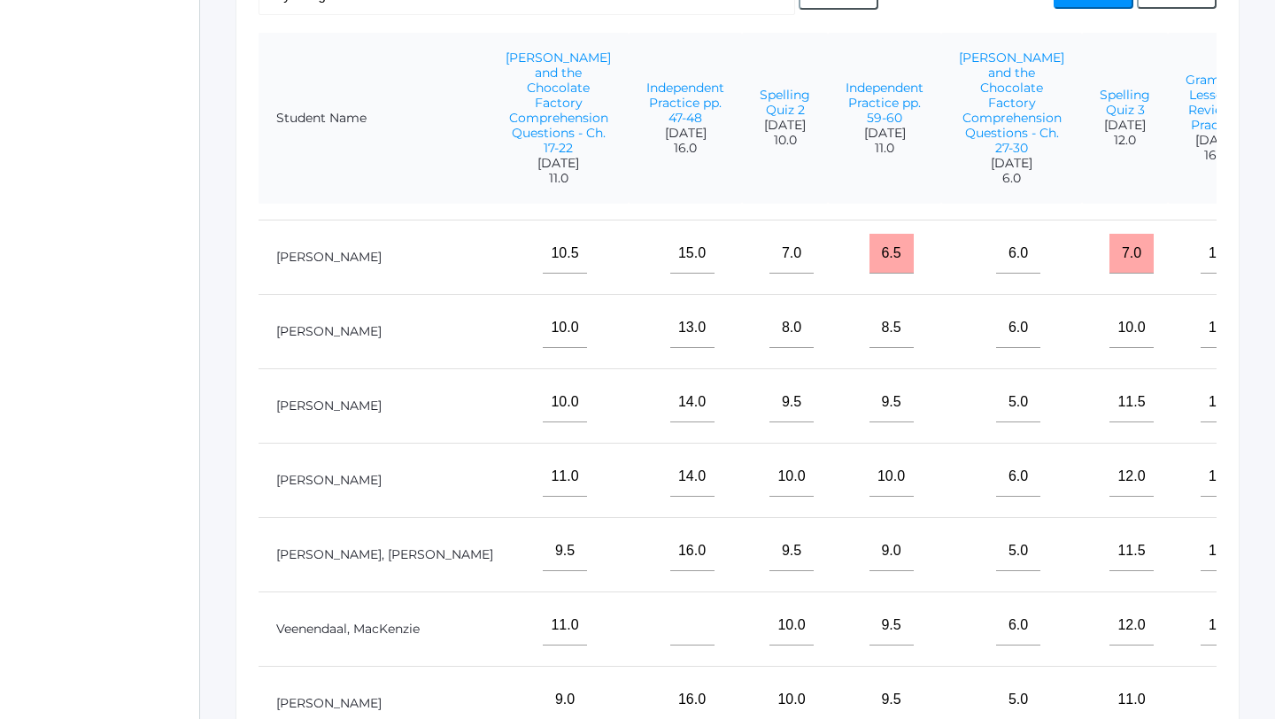
scroll to position [576, 0]
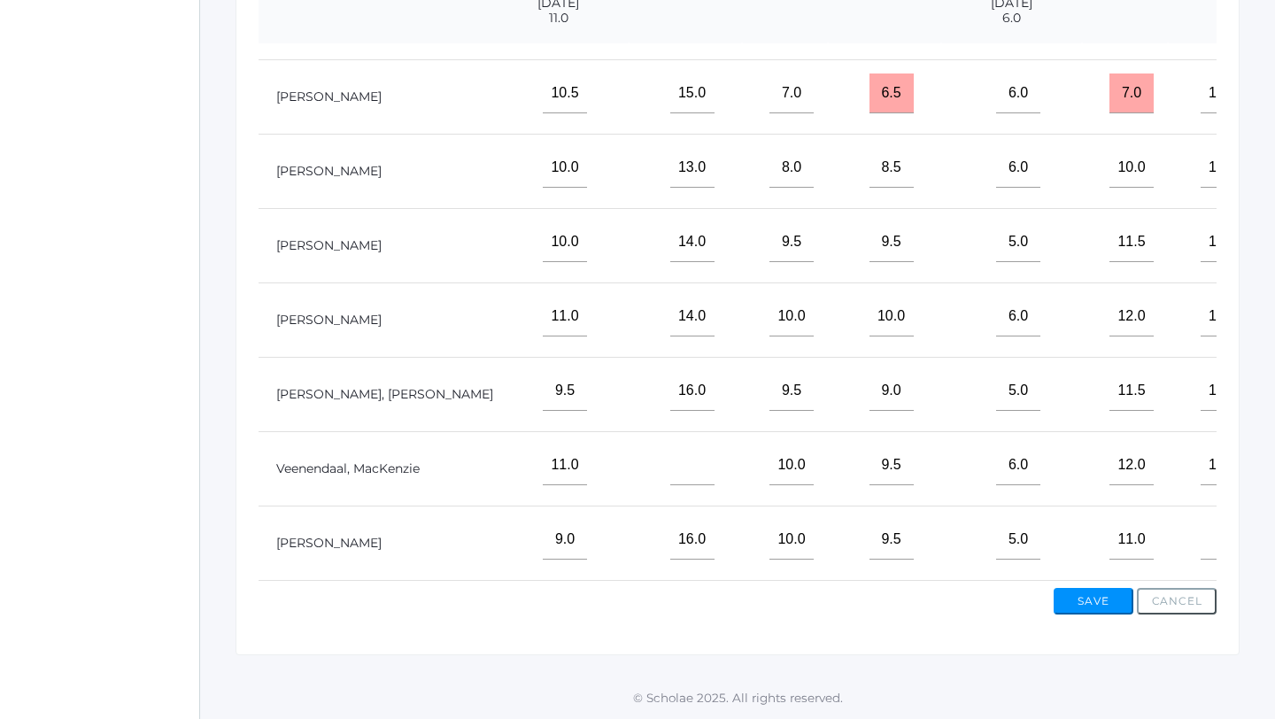
type input"] "8"
click at [1200, 536] on input"] "text" at bounding box center [1222, 540] width 44 height 40
type input"] "16"
click at [1087, 604] on button "Save" at bounding box center [1093, 601] width 80 height 27
